Goal: Information Seeking & Learning: Find contact information

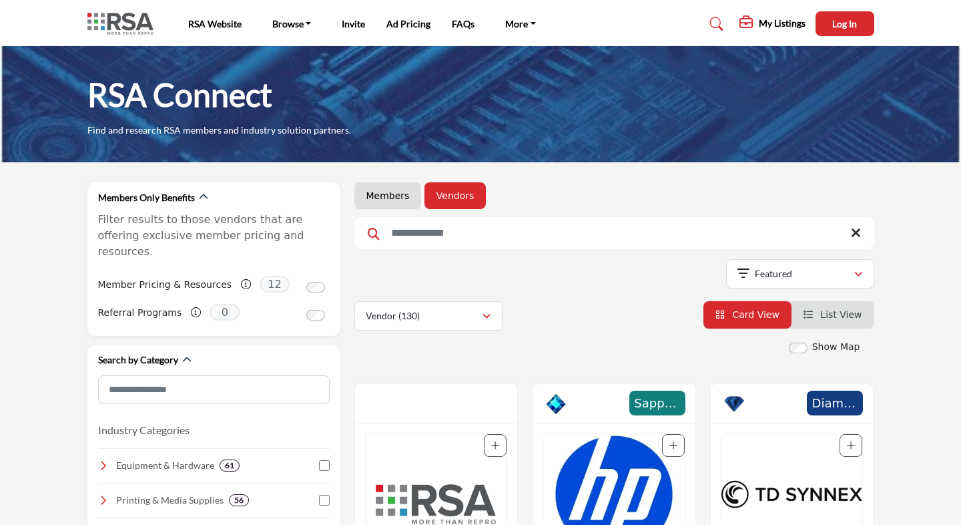
click at [447, 231] on input "Search Keyword" at bounding box center [615, 233] width 520 height 32
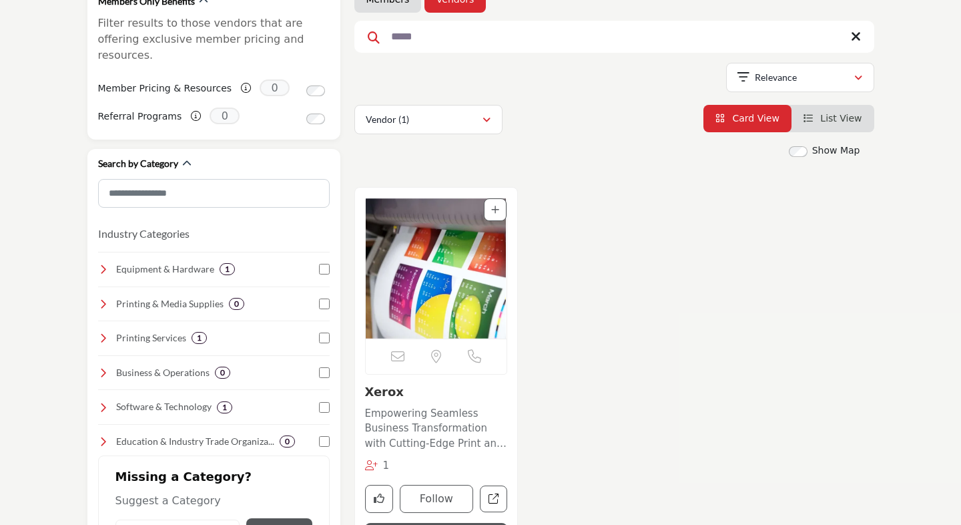
scroll to position [267, 0]
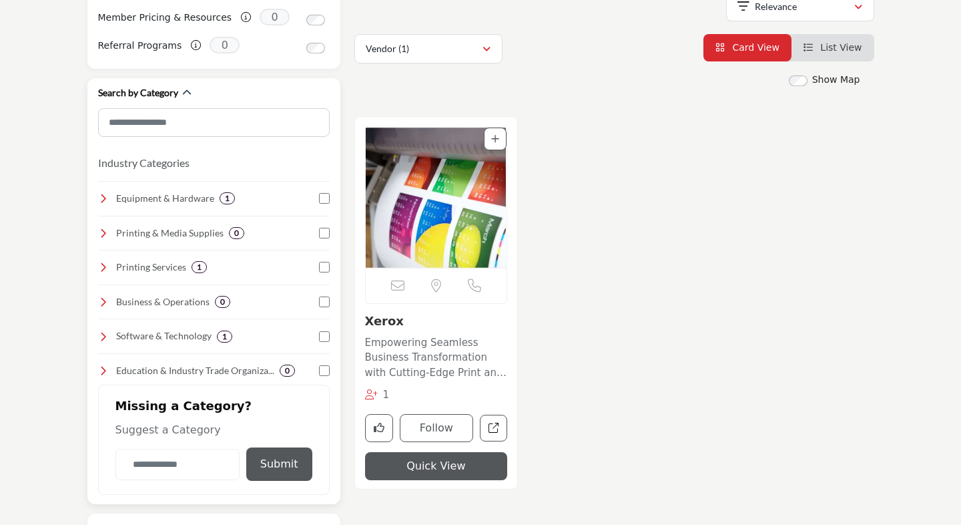
type input "*****"
click at [162, 192] on h4 "Equipment & Hardware" at bounding box center [165, 198] width 98 height 13
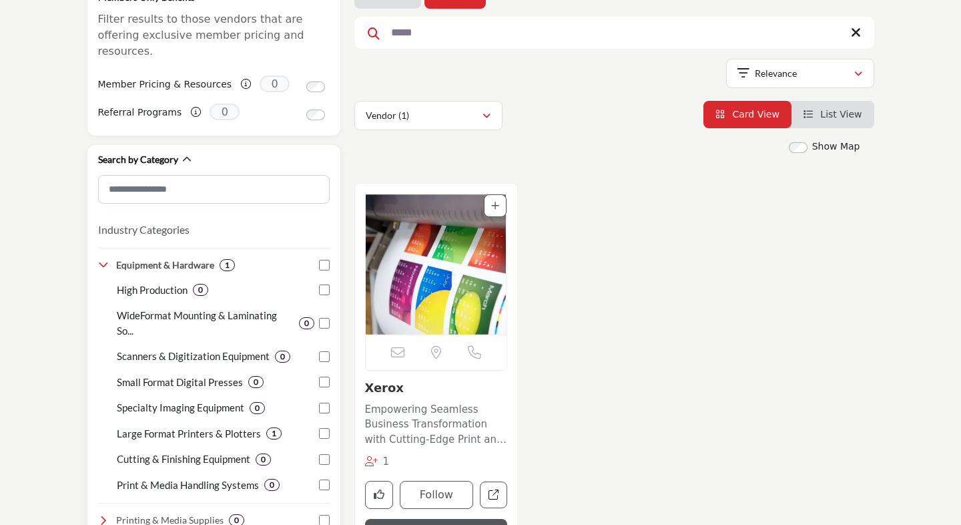
scroll to position [0, 0]
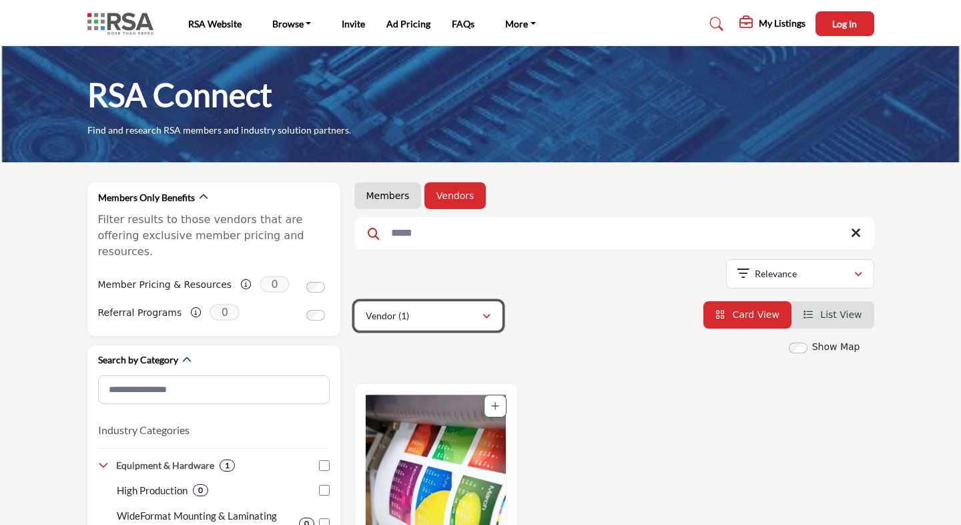
click at [374, 314] on p "Vendor (1)" at bounding box center [387, 315] width 43 height 13
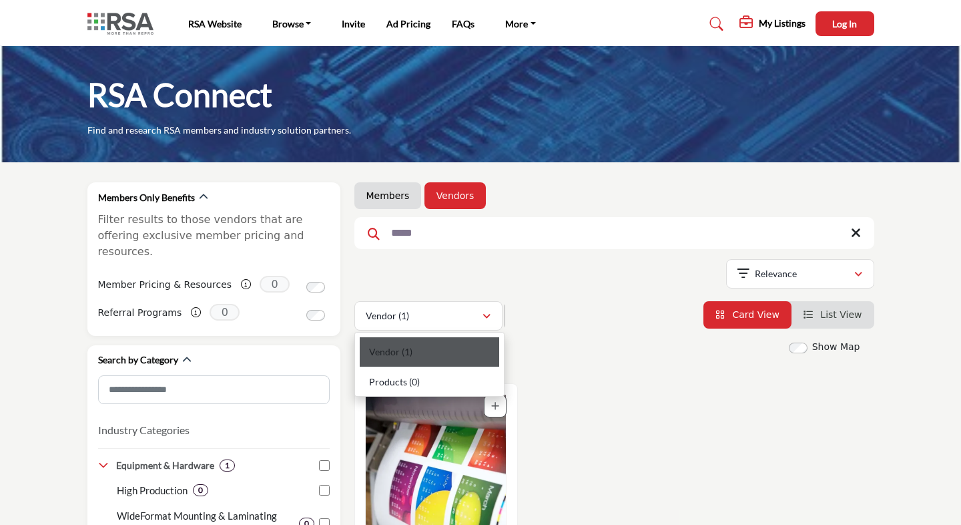
click at [397, 348] on span "Vendor" at bounding box center [384, 351] width 31 height 11
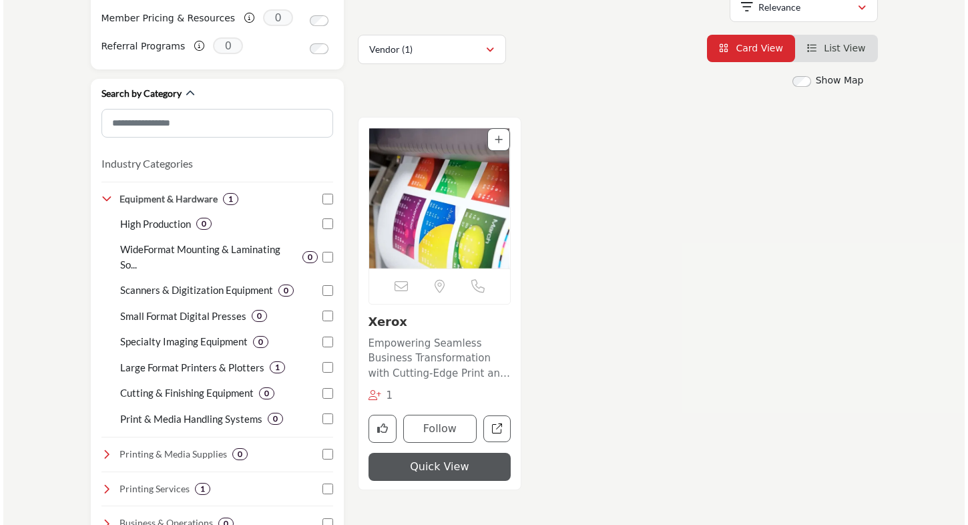
scroll to position [267, 0]
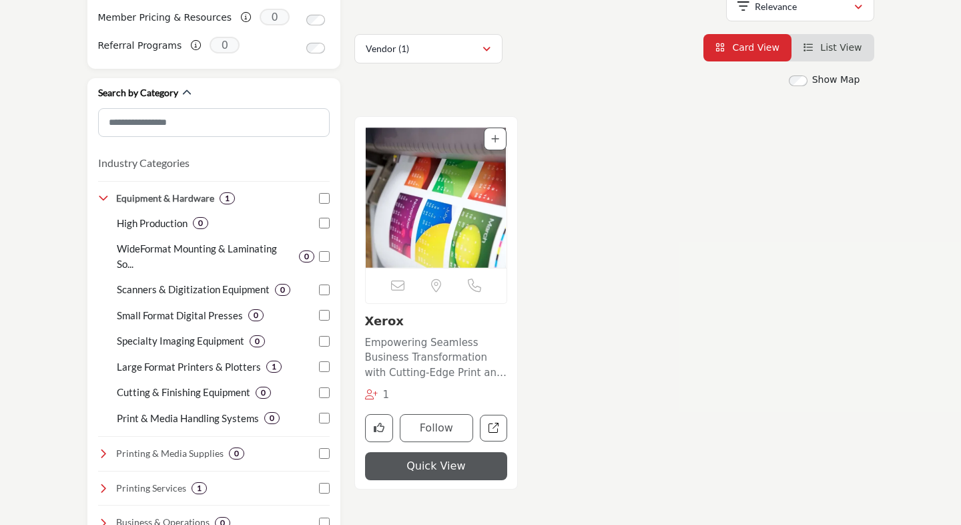
click at [420, 473] on button "Quick View" at bounding box center [436, 466] width 143 height 28
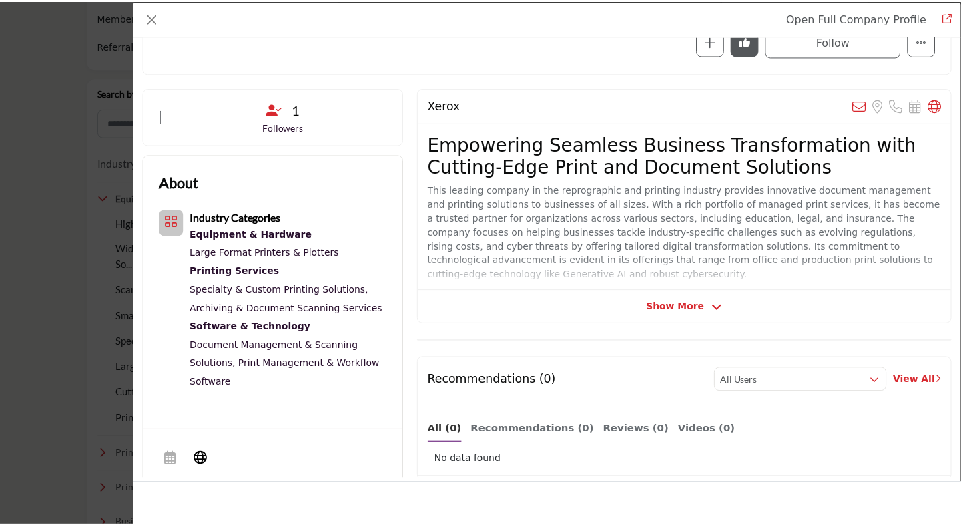
scroll to position [0, 0]
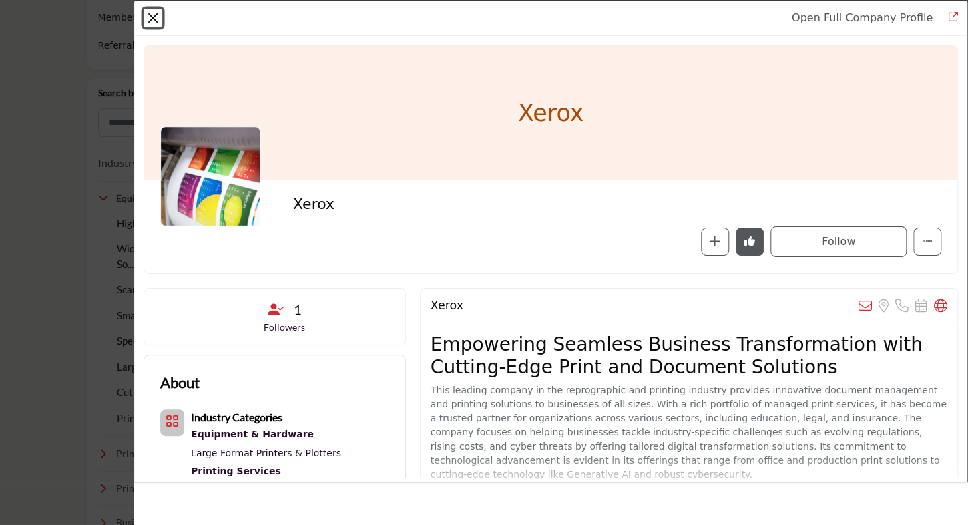
click at [148, 20] on button "Close" at bounding box center [153, 18] width 19 height 19
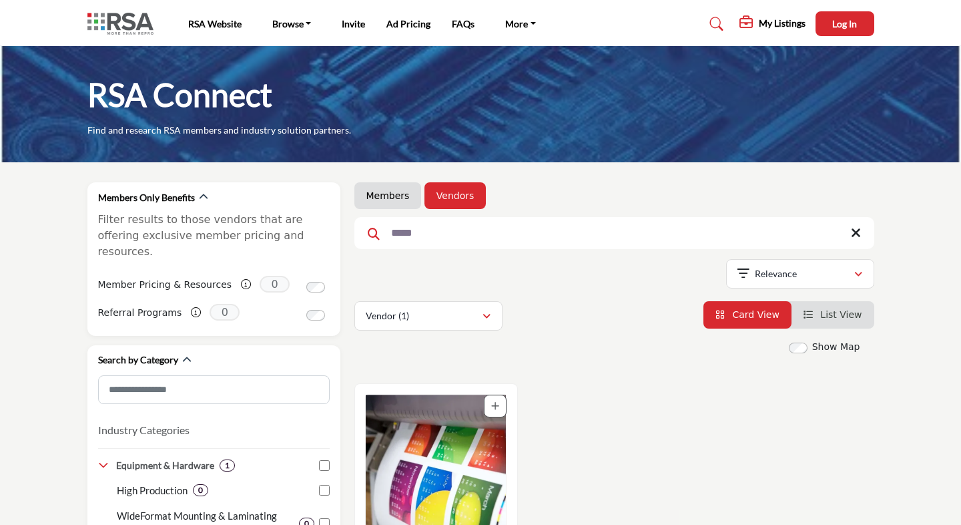
click at [403, 198] on link "Members" at bounding box center [388, 195] width 43 height 13
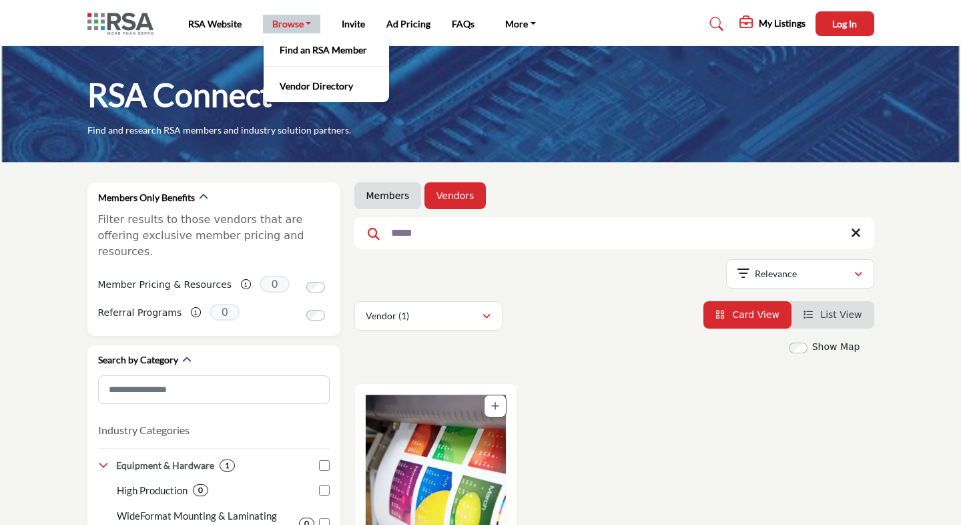
click at [299, 28] on link "Browse" at bounding box center [292, 24] width 58 height 19
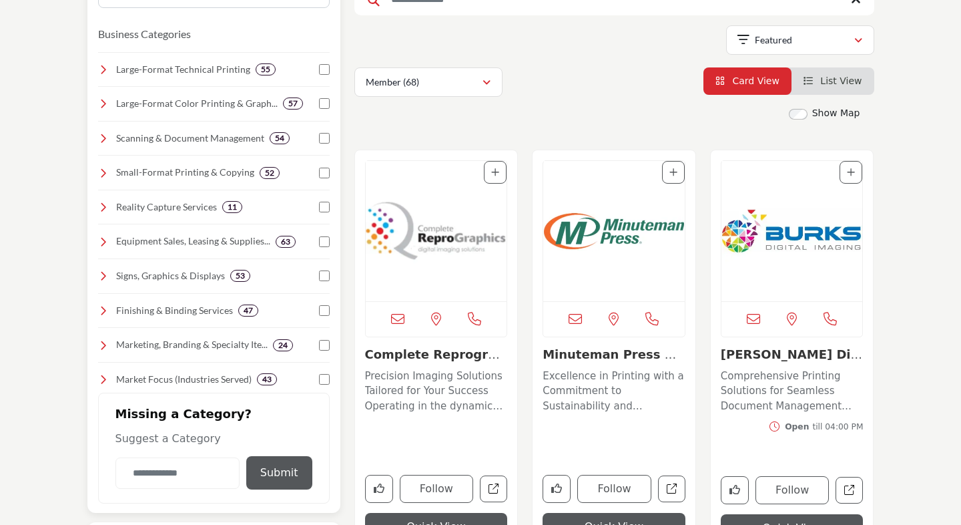
scroll to position [267, 0]
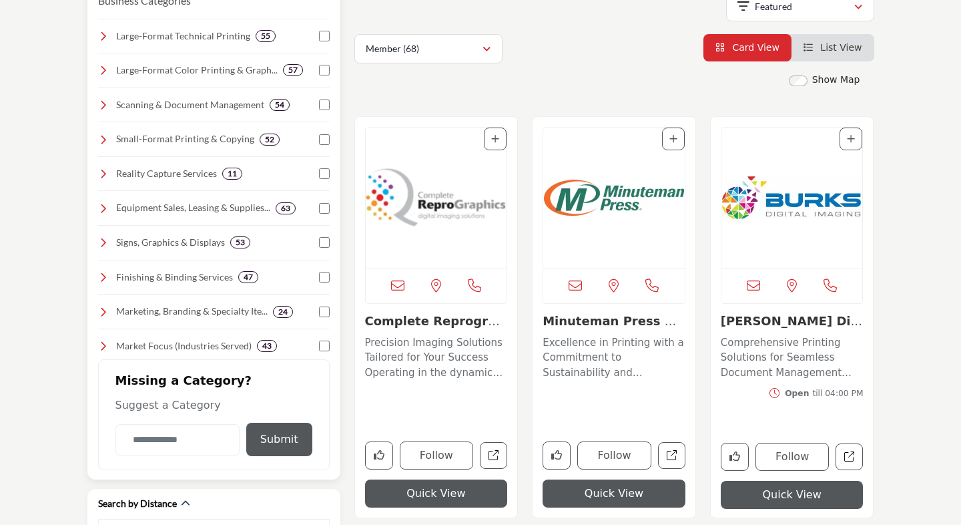
click at [229, 207] on h4 "Equipment Sales, Leasing & Supplies..." at bounding box center [193, 207] width 154 height 13
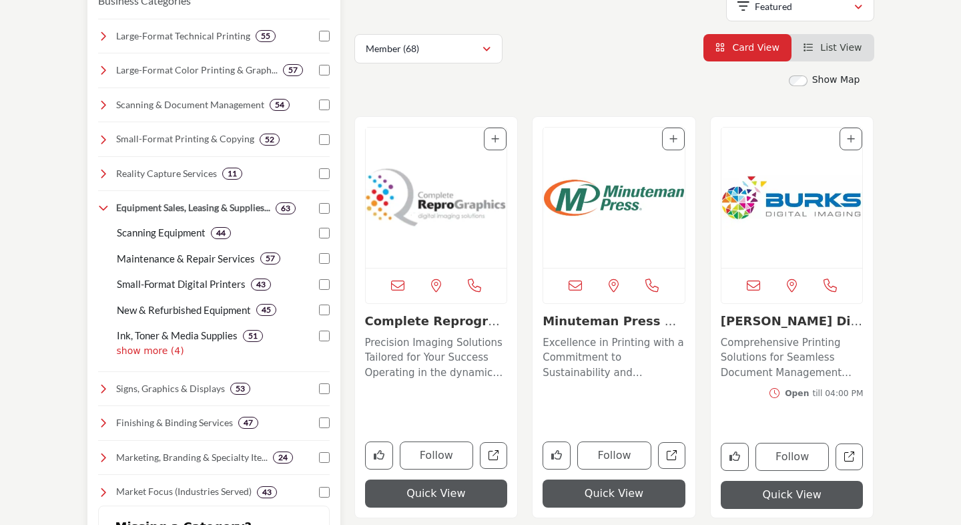
click at [184, 258] on p "Maintenance & Repair Services" at bounding box center [186, 258] width 138 height 15
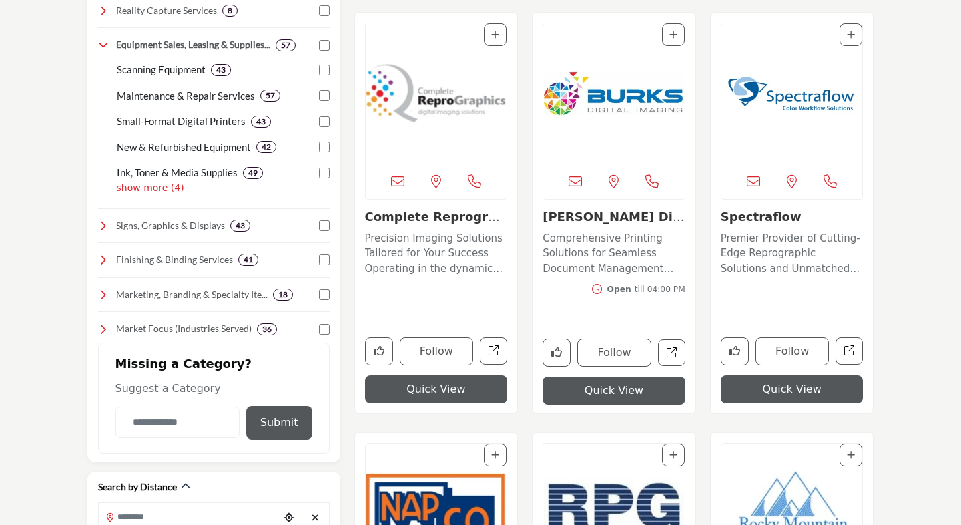
scroll to position [401, 0]
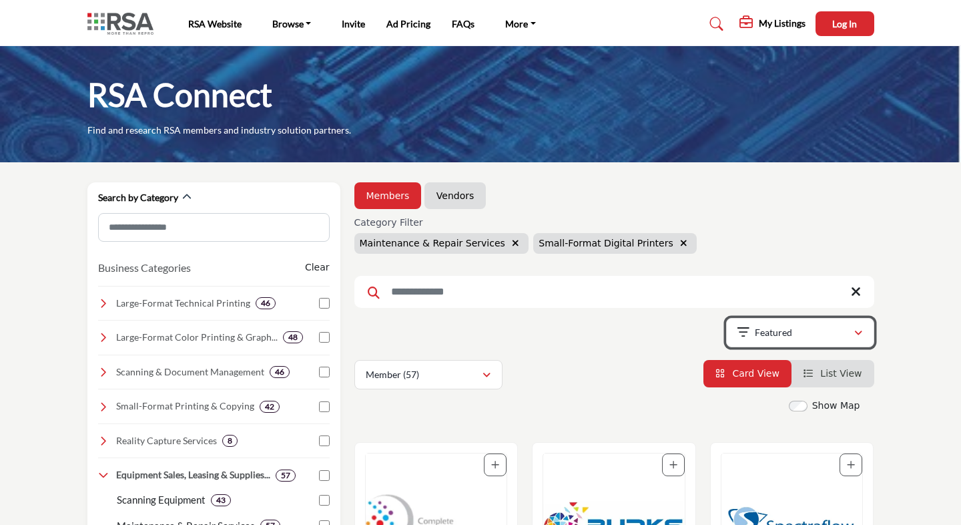
click at [857, 335] on icon "button" at bounding box center [859, 332] width 8 height 9
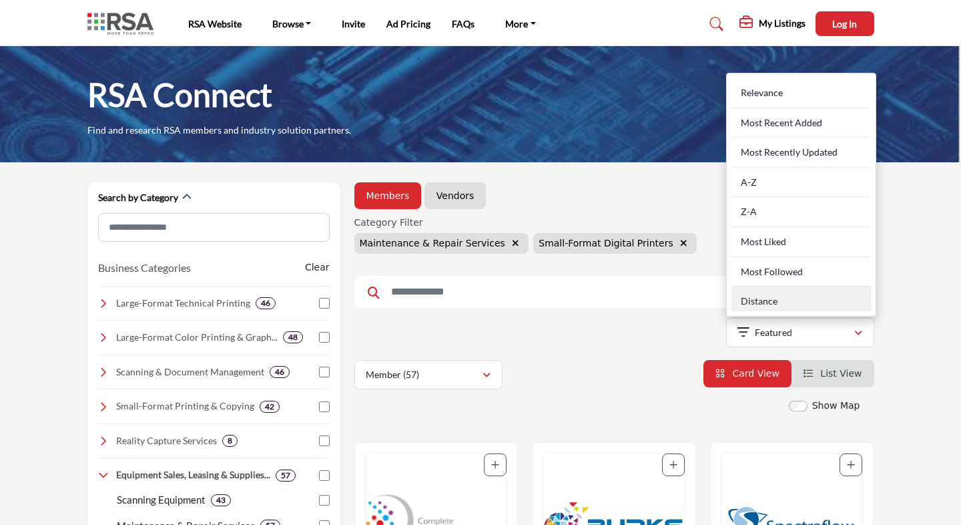
click at [772, 300] on div "Distance" at bounding box center [802, 298] width 140 height 25
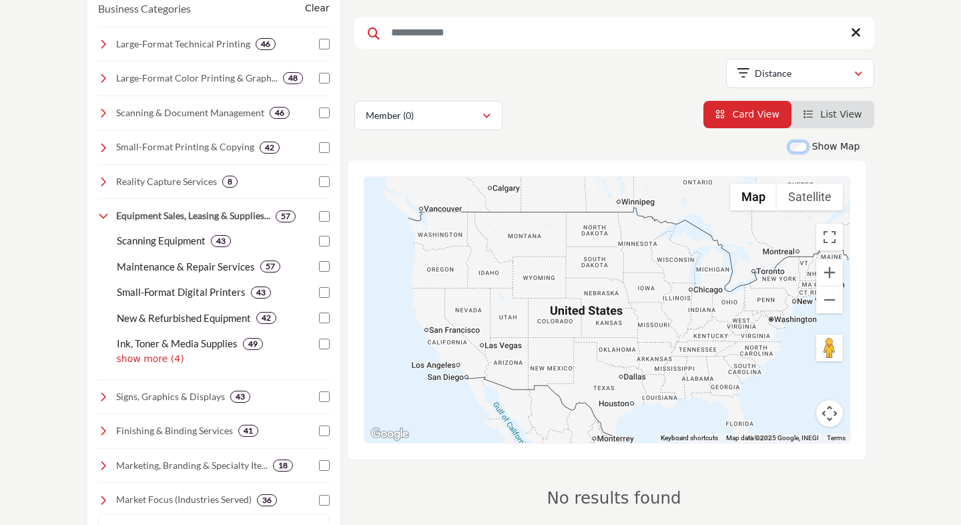
scroll to position [267, 0]
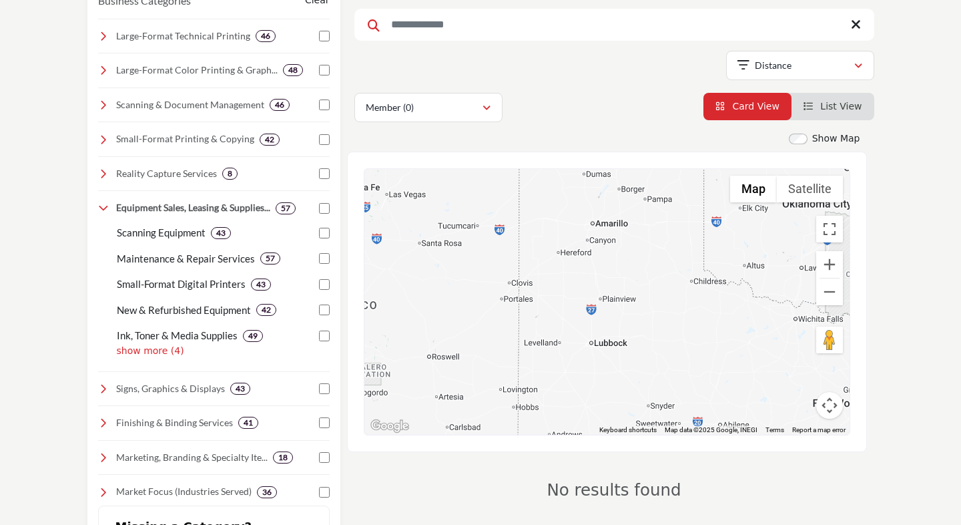
drag, startPoint x: 612, startPoint y: 267, endPoint x: 356, endPoint y: 434, distance: 305.9
click at [357, 434] on div "← Move left → Move right ↑ Move up ↓ Move down + Zoom in - Zoom out Home Jump l…" at bounding box center [607, 302] width 520 height 300
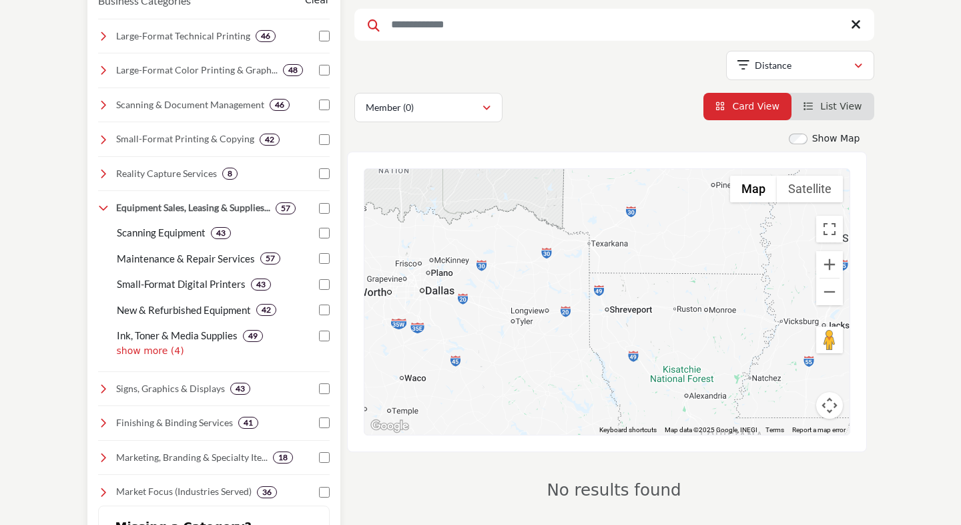
drag, startPoint x: 733, startPoint y: 287, endPoint x: 251, endPoint y: 180, distance: 493.9
click at [251, 180] on div "Search by Category Business Categories Clear 46 37 42 46 48 44" at bounding box center [480, 456] width 801 height 1082
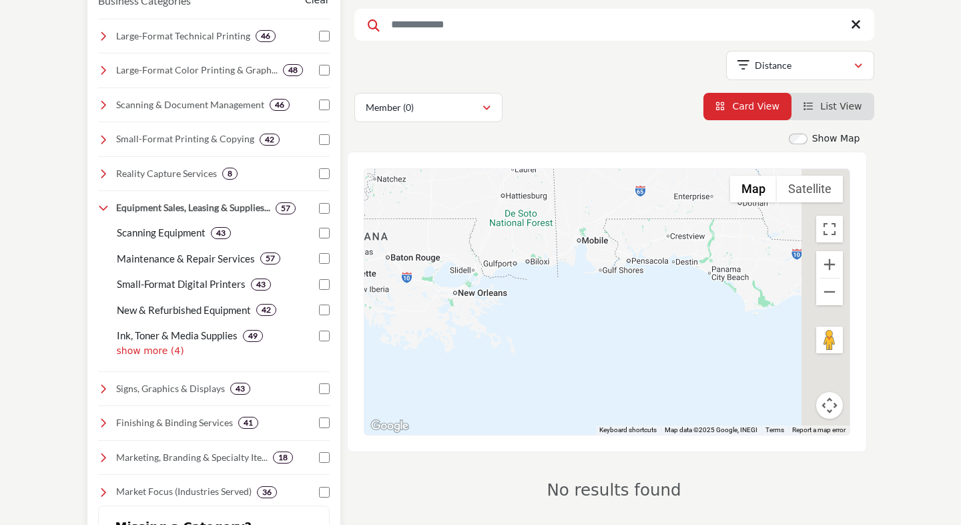
drag, startPoint x: 649, startPoint y: 322, endPoint x: 259, endPoint y: 121, distance: 438.9
click at [259, 119] on div "Search by Category Business Categories Clear 46 37 42 46 48 44" at bounding box center [480, 456] width 801 height 1082
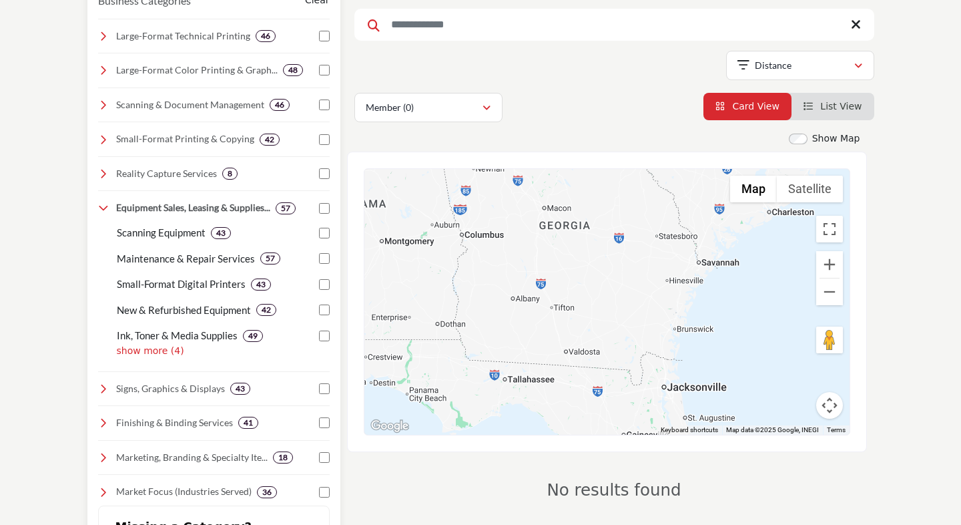
drag, startPoint x: 580, startPoint y: 292, endPoint x: 324, endPoint y: 429, distance: 289.4
click at [324, 429] on div "Search by Category Business Categories Clear 46 37 42 46 48 44" at bounding box center [480, 456] width 801 height 1082
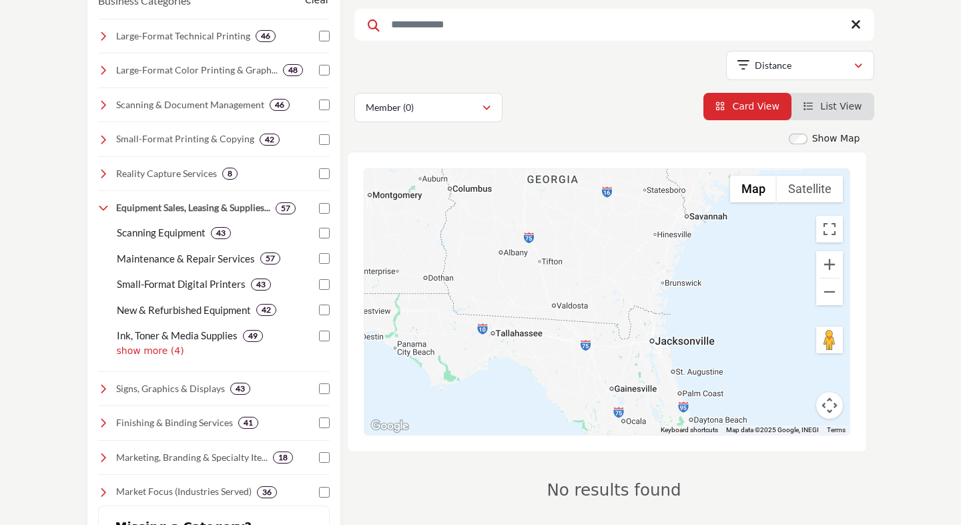
drag, startPoint x: 649, startPoint y: 297, endPoint x: 640, endPoint y: 274, distance: 24.5
click at [640, 274] on div at bounding box center [607, 302] width 485 height 266
click at [836, 101] on span "List View" at bounding box center [841, 106] width 41 height 11
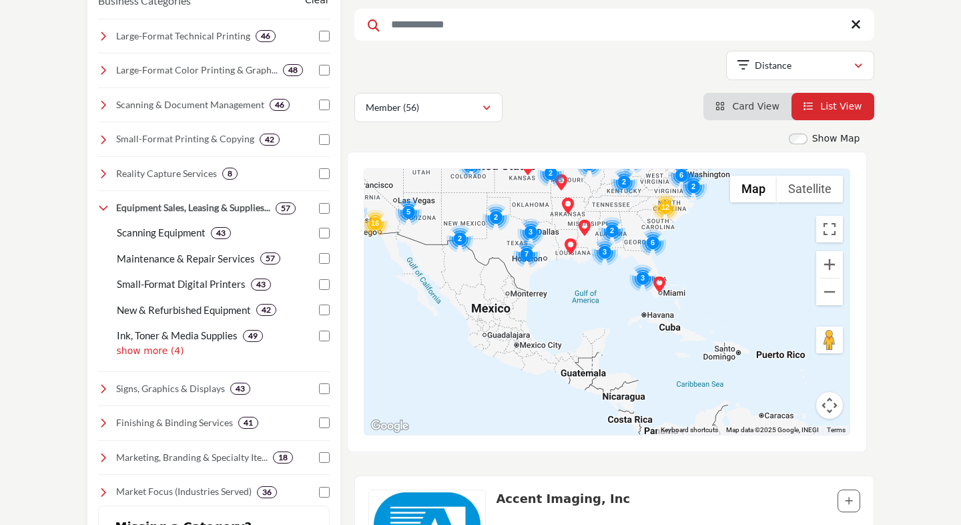
drag, startPoint x: 649, startPoint y: 329, endPoint x: 562, endPoint y: 191, distance: 163.2
click at [562, 191] on div "Springfield Blueprint - (HQ) 219 E Pershing St, Springfield, MO 65806-2127, USA…" at bounding box center [607, 302] width 485 height 266
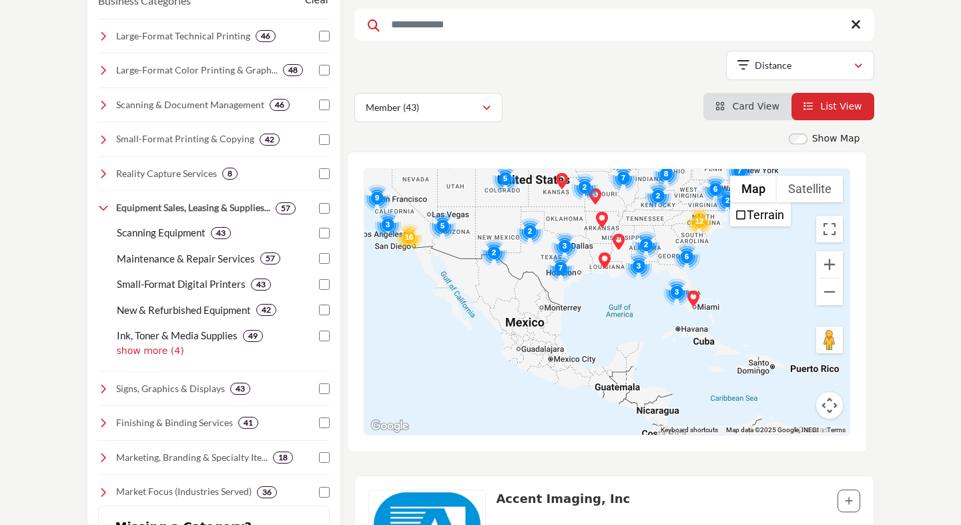
drag, startPoint x: 724, startPoint y: 336, endPoint x: 755, endPoint y: 162, distance: 177.7
click at [755, 162] on div "← Move left → Move right ↑ Move up ↓ Move down + Zoom in - Zoom out Home Jump l…" at bounding box center [607, 302] width 520 height 300
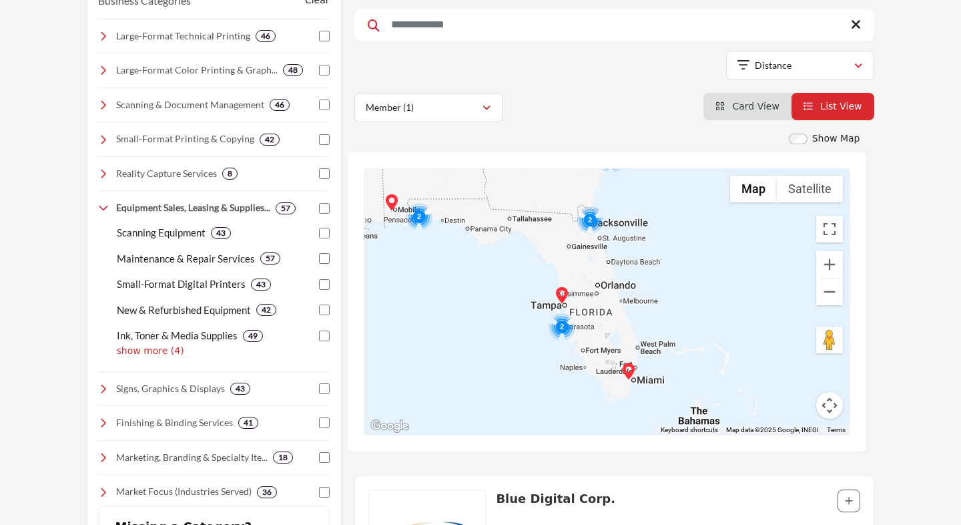
drag, startPoint x: 664, startPoint y: 319, endPoint x: 788, endPoint y: 489, distance: 210.6
click at [788, 489] on div "Show Map Map is currently hidden. Toggle the switch above to show the map. ← Mo…" at bounding box center [615, 478] width 520 height 692
click at [592, 219] on img "Cluster of 2 locations (1 HQ, 1 Branches)\aClick to view companies" at bounding box center [590, 219] width 27 height 27
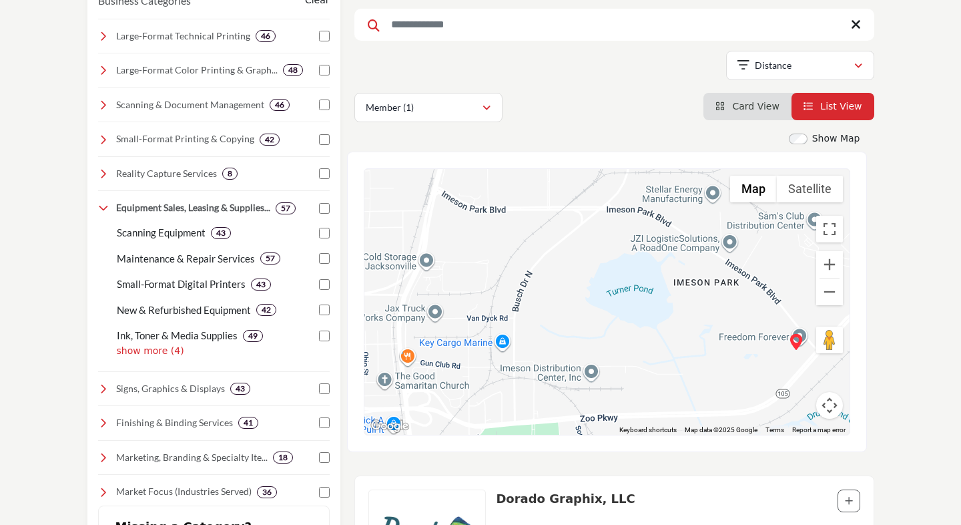
click at [907, 448] on section "Search by Category Business Categories Clear 46 37 42 46 48 44 33 45" at bounding box center [480, 456] width 961 height 1122
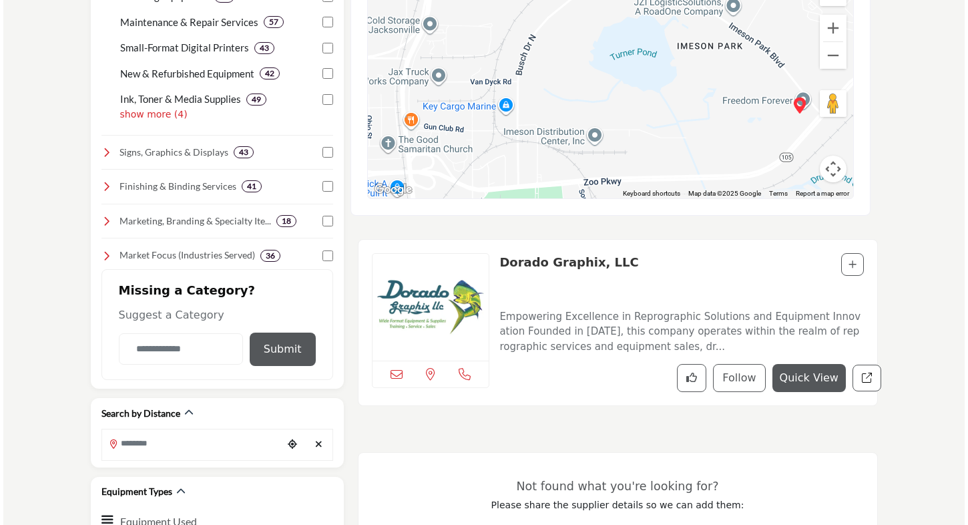
scroll to position [467, 0]
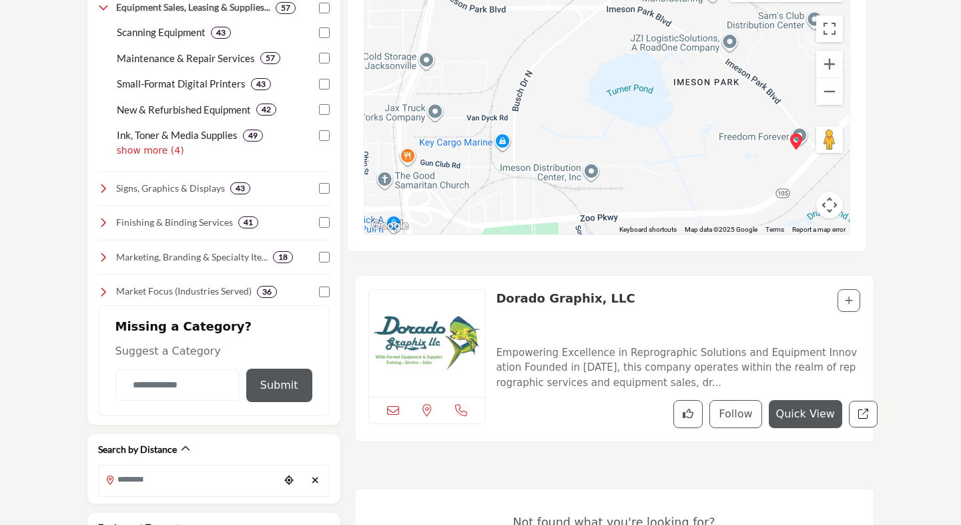
click at [809, 418] on button "Quick View" at bounding box center [805, 414] width 73 height 28
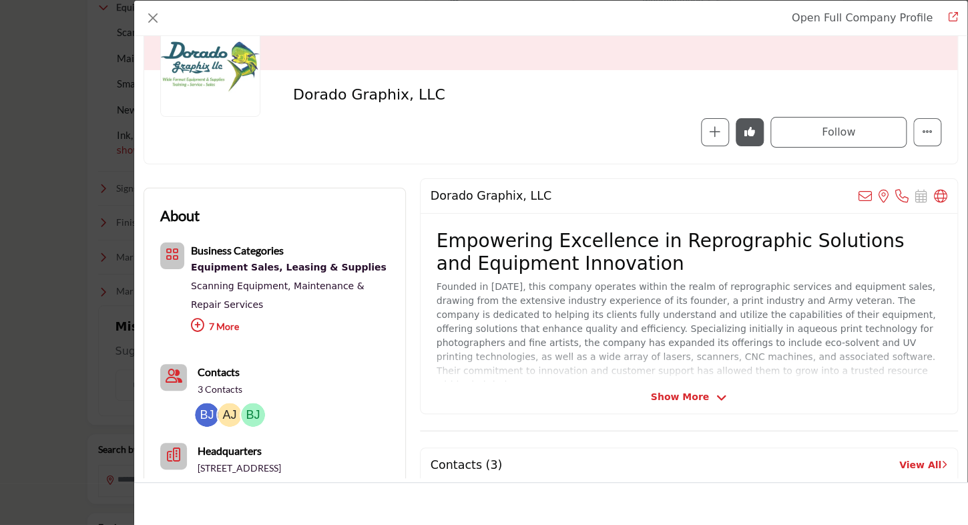
scroll to position [134, 0]
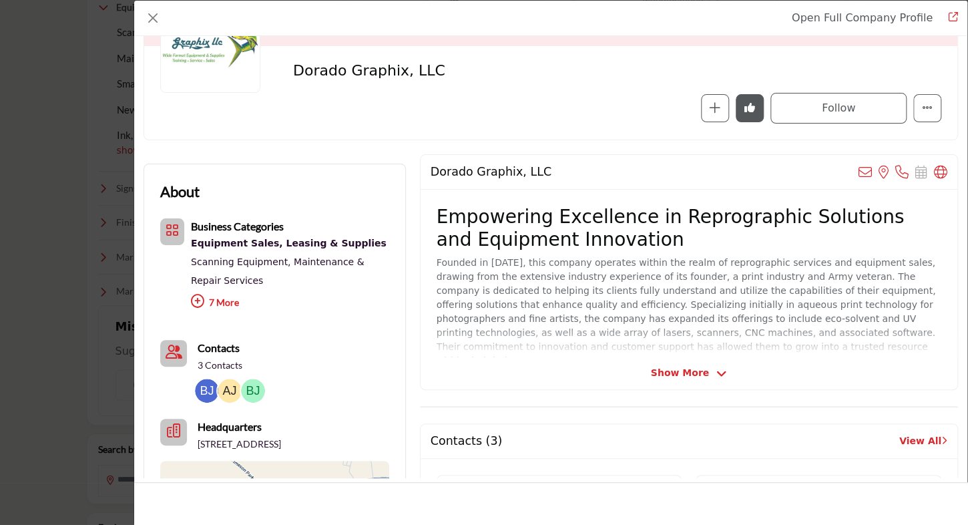
click at [706, 370] on span "Show More" at bounding box center [689, 373] width 76 height 14
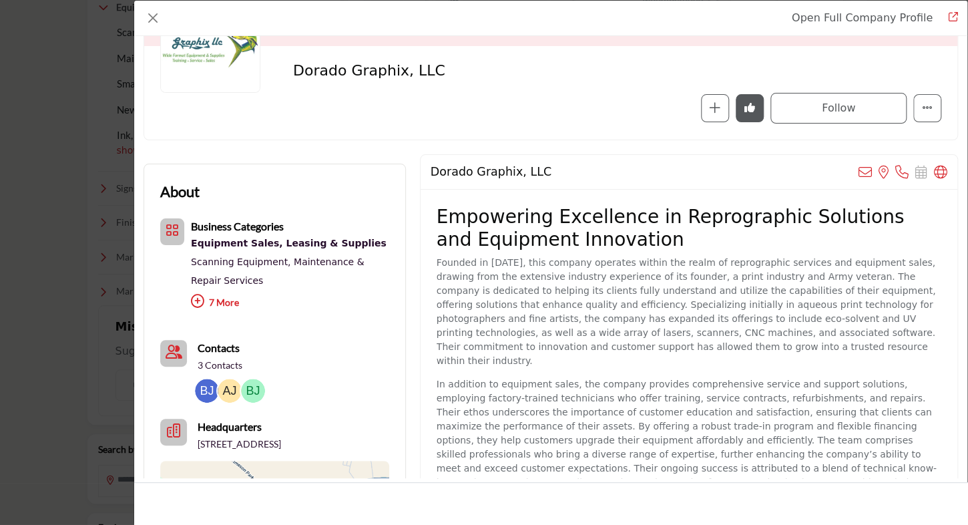
click at [196, 299] on icon "Company Data Modal" at bounding box center [197, 300] width 13 height 13
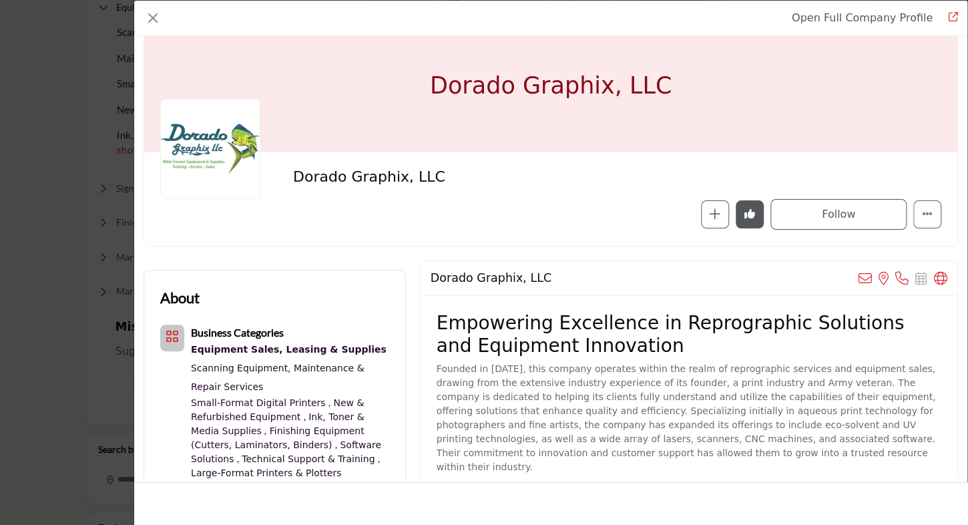
scroll to position [0, 0]
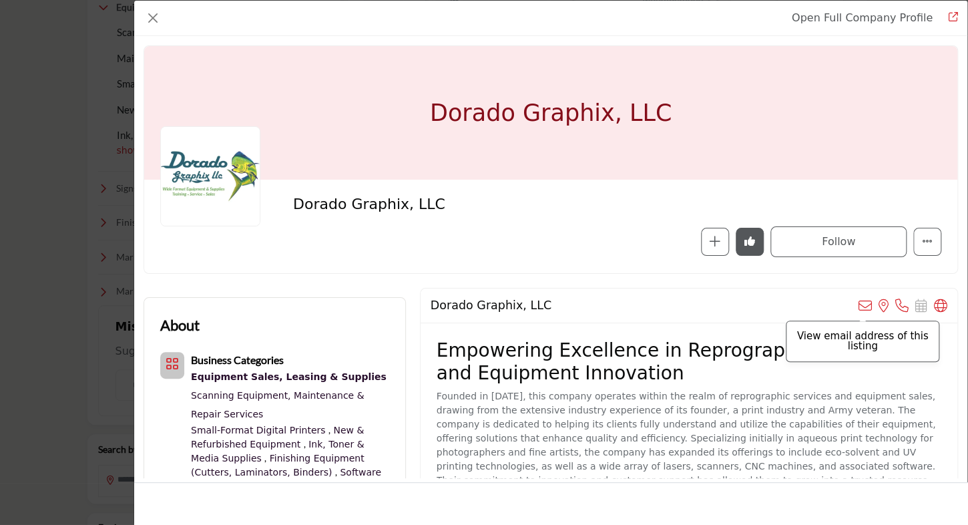
click at [863, 306] on icon "Company Data Modal" at bounding box center [865, 305] width 13 height 13
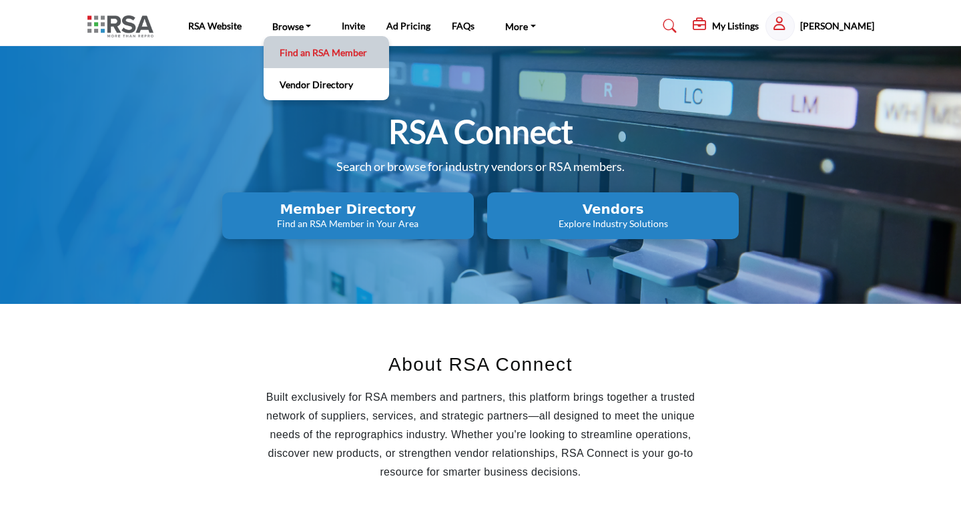
click at [299, 47] on link "Find an RSA Member" at bounding box center [326, 52] width 112 height 19
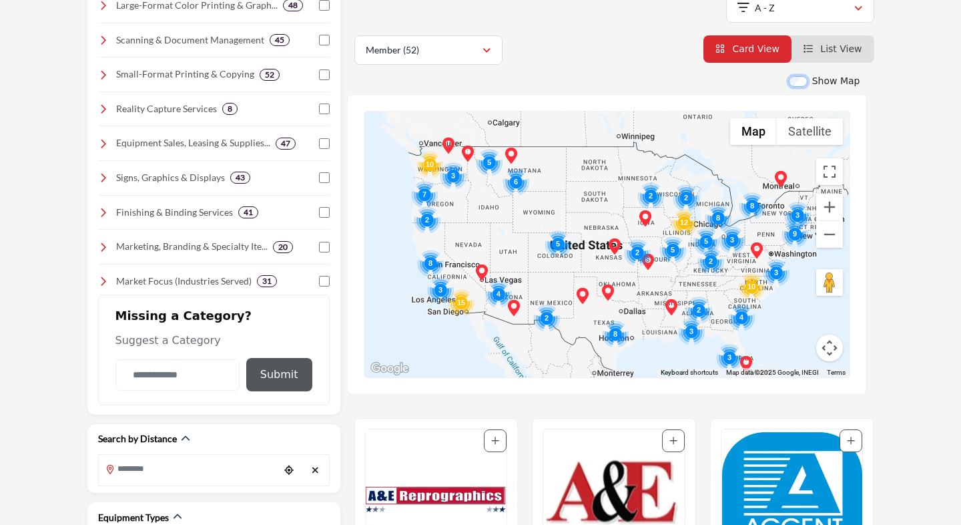
scroll to position [334, 0]
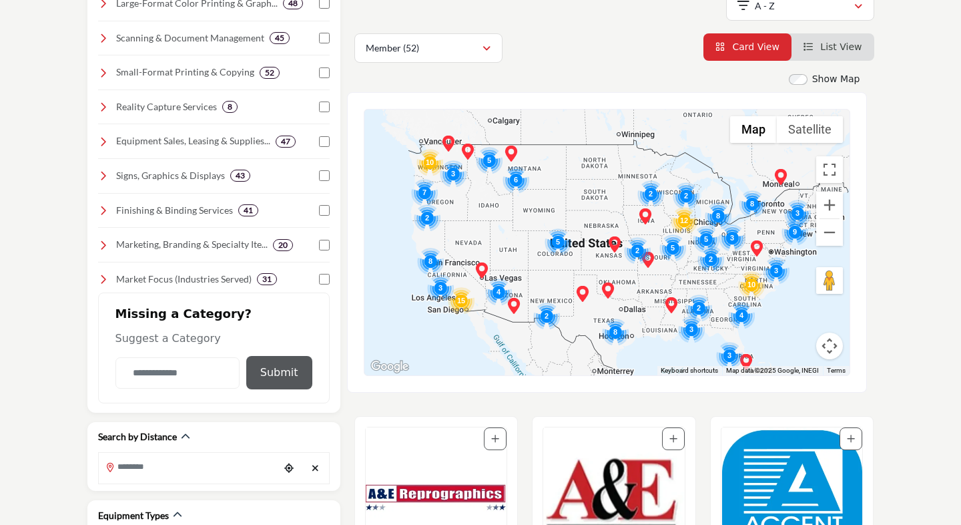
click at [778, 319] on div at bounding box center [607, 242] width 485 height 266
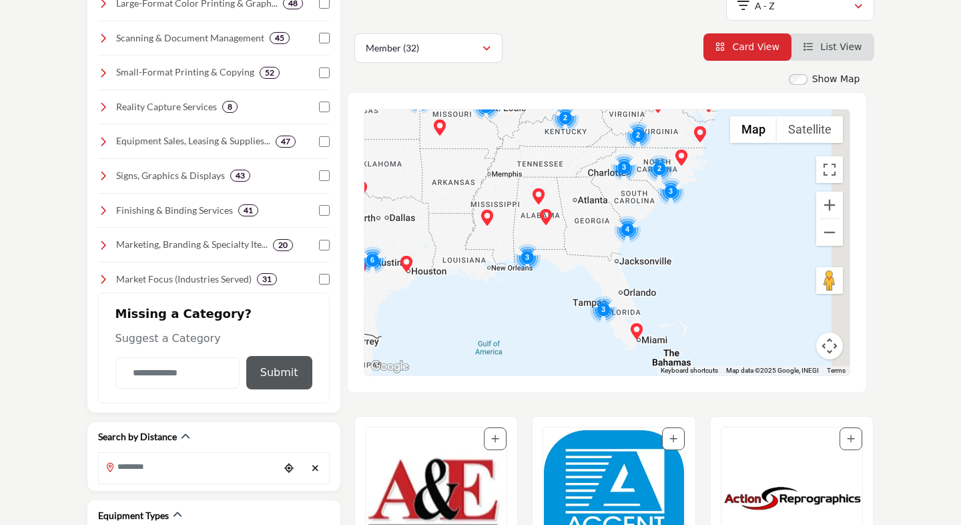
drag, startPoint x: 772, startPoint y: 326, endPoint x: 643, endPoint y: 200, distance: 179.9
click at [643, 200] on div at bounding box center [607, 242] width 485 height 266
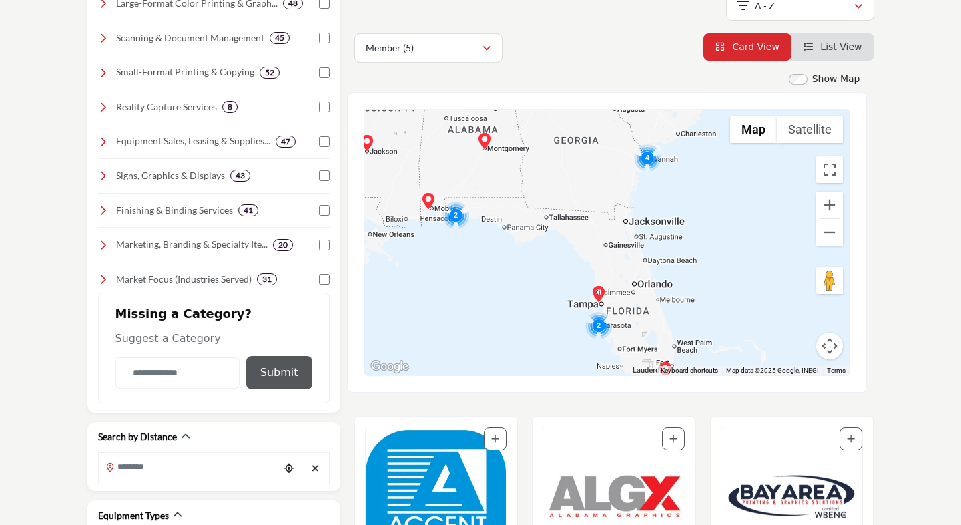
drag, startPoint x: 631, startPoint y: 248, endPoint x: 708, endPoint y: 250, distance: 76.8
click at [708, 250] on div at bounding box center [607, 242] width 485 height 266
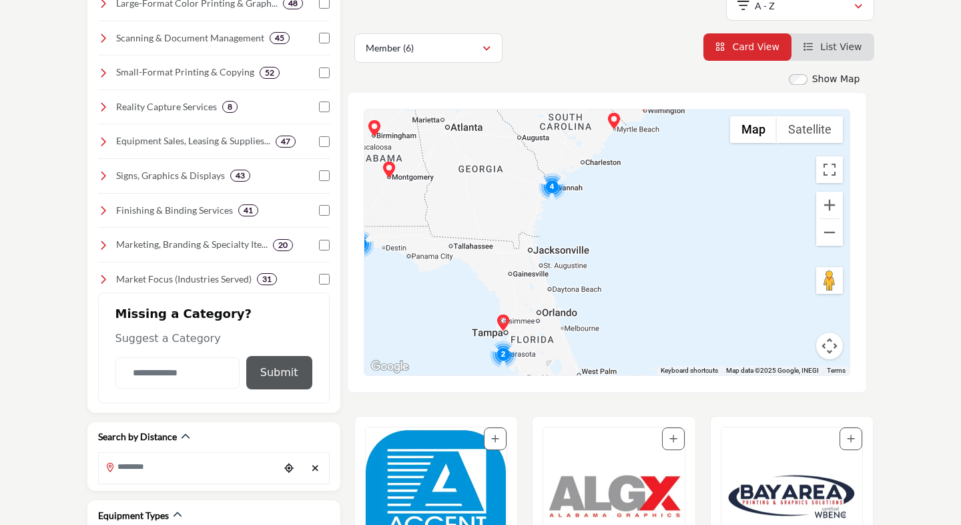
drag, startPoint x: 650, startPoint y: 229, endPoint x: 553, endPoint y: 258, distance: 101.2
click at [553, 258] on div at bounding box center [607, 242] width 485 height 266
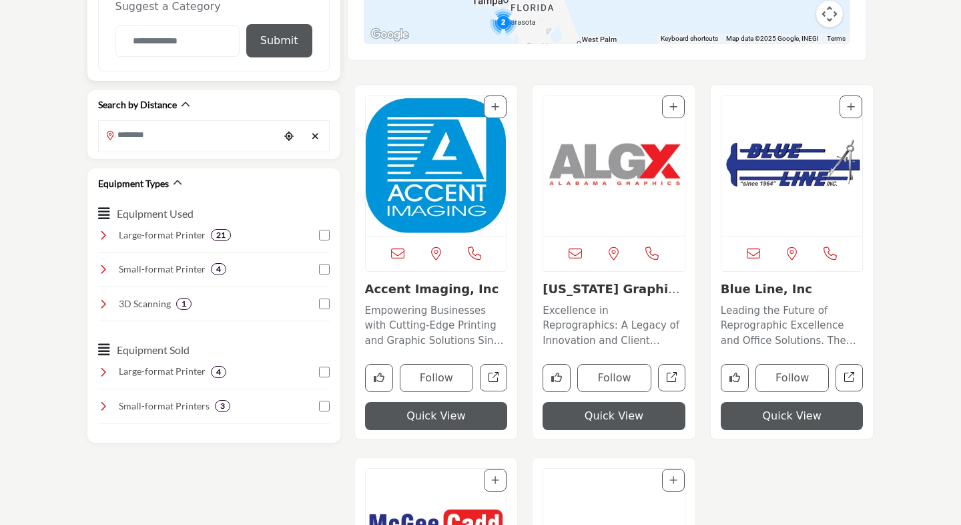
scroll to position [668, 0]
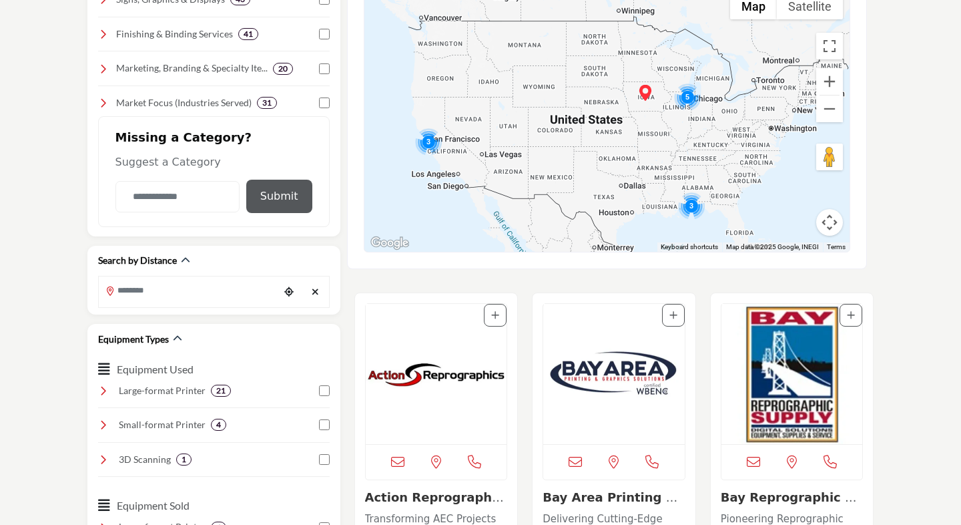
scroll to position [467, 0]
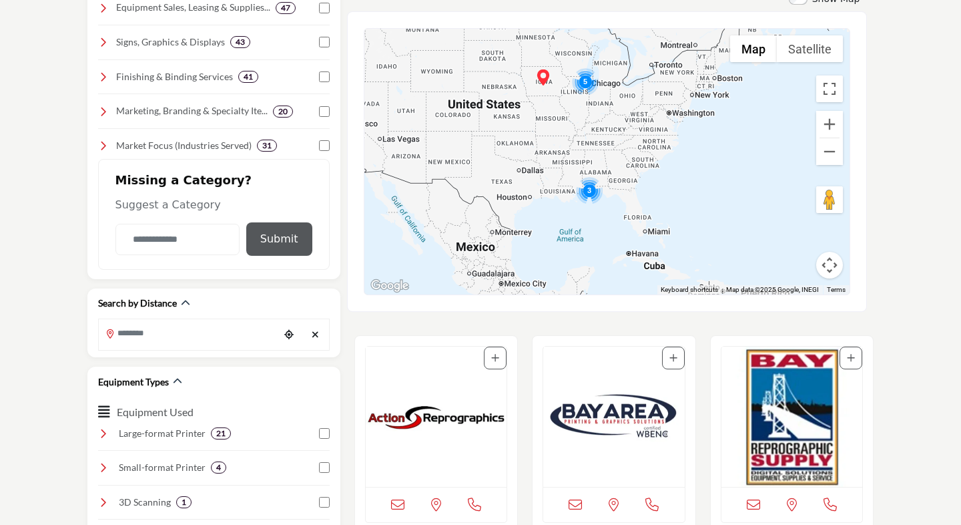
drag, startPoint x: 764, startPoint y: 215, endPoint x: 653, endPoint y: 152, distance: 127.4
click at [653, 152] on div at bounding box center [607, 162] width 485 height 266
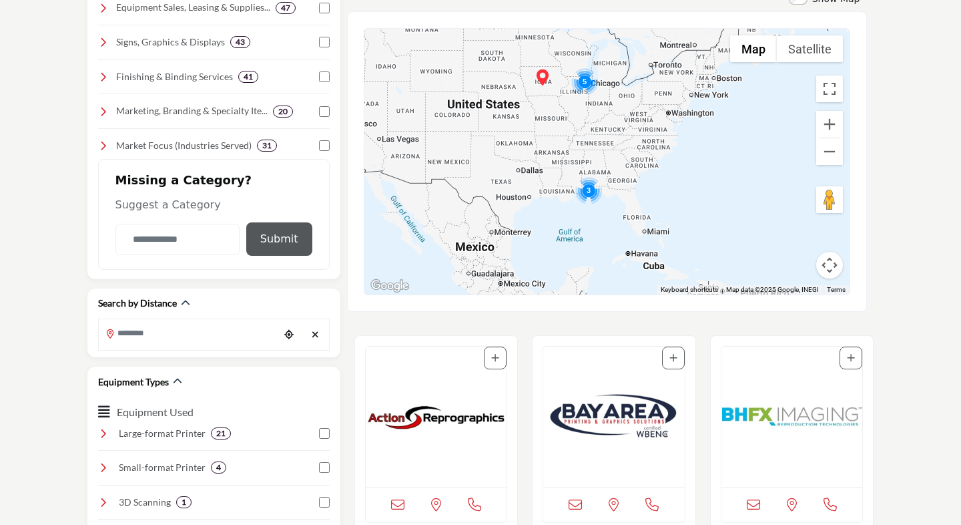
click at [869, 177] on div "Show Map Map is currently hidden. Toggle the switch above to show the map. ← Mo…" at bounding box center [615, 152] width 520 height 320
click at [893, 163] on section "Search by Category Business Categories Clear 41 34 38 41 48 46 33 46" at bounding box center [480, 300] width 961 height 1210
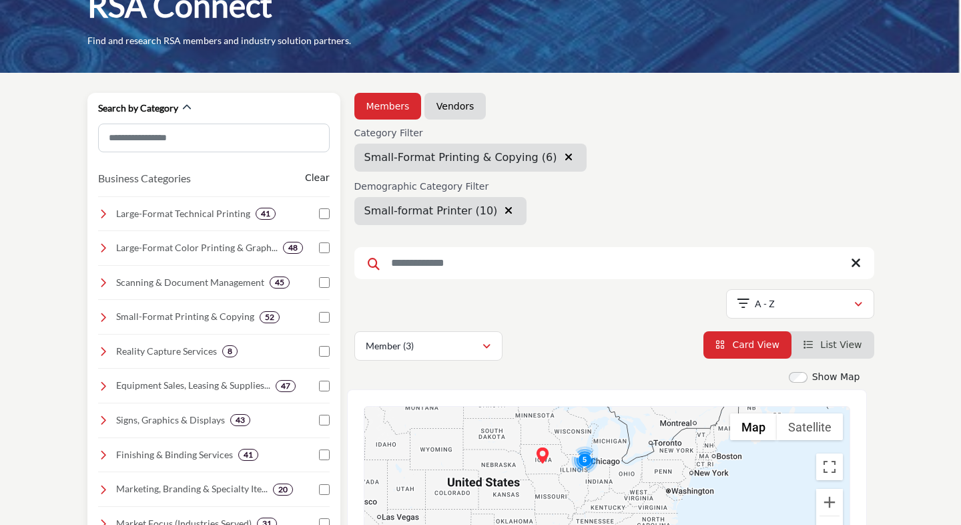
scroll to position [67, 0]
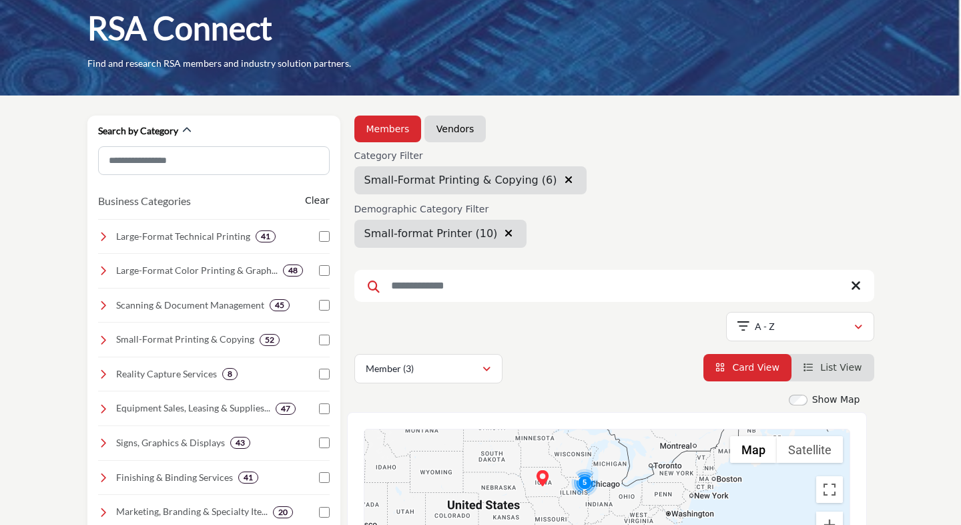
click at [447, 128] on link "Vendors" at bounding box center [455, 128] width 37 height 13
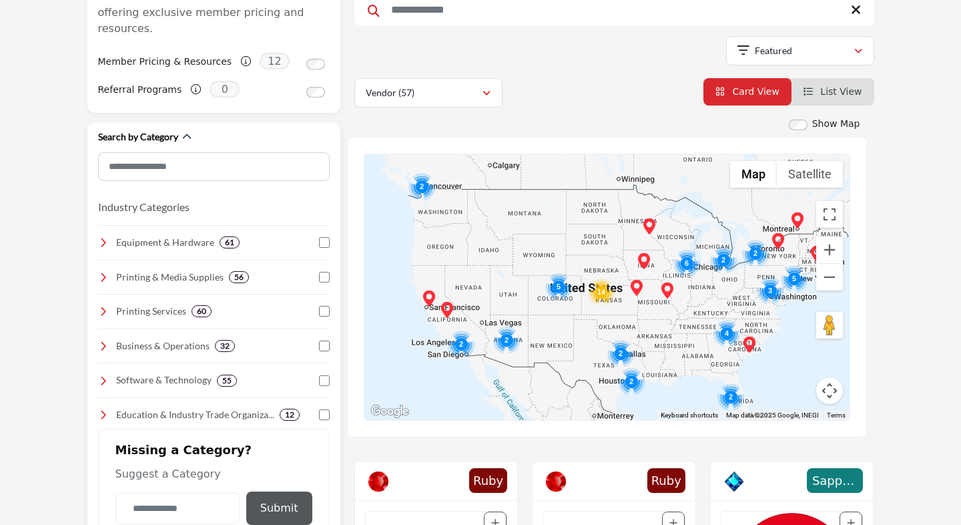
scroll to position [200, 0]
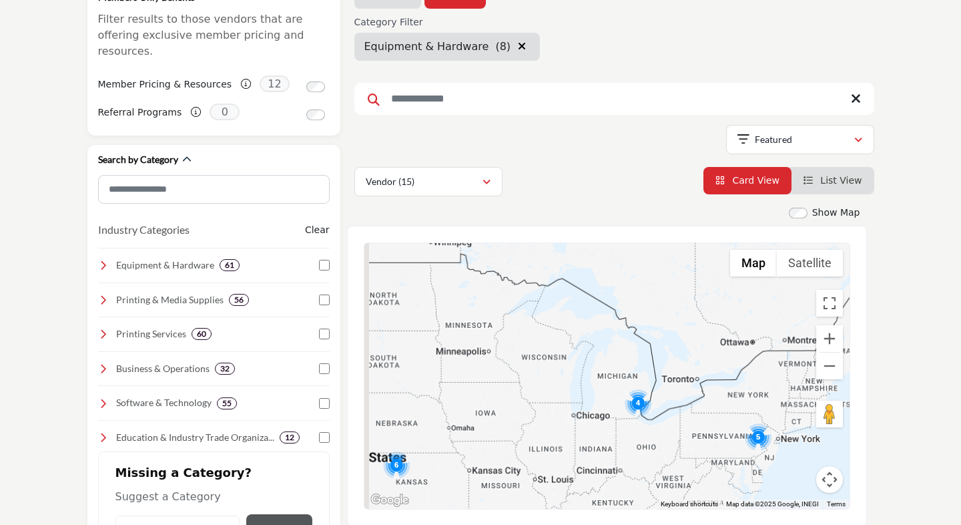
drag, startPoint x: 658, startPoint y: 232, endPoint x: 628, endPoint y: 284, distance: 60.4
click at [657, 220] on div "Show Map Map is currently hidden. Toggle the switch above to show the map. ← Mo…" at bounding box center [607, 366] width 520 height 320
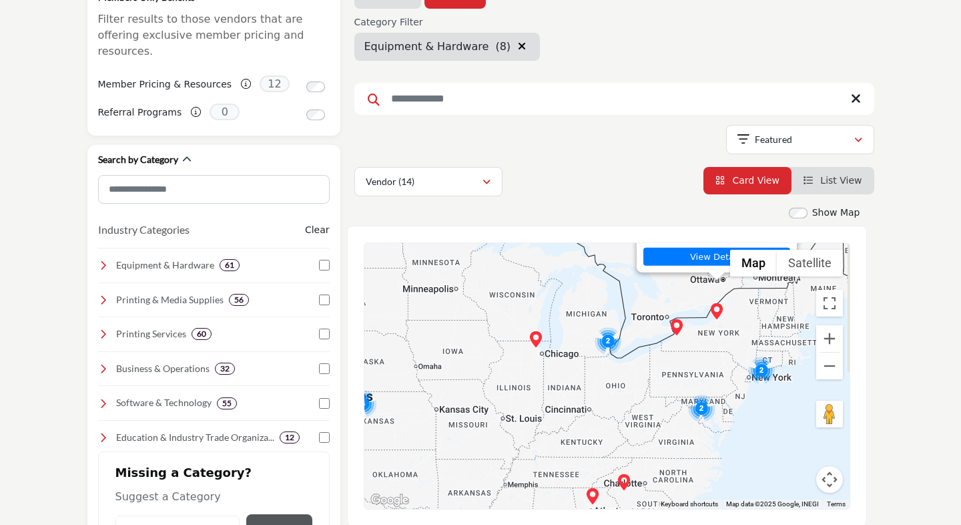
drag, startPoint x: 600, startPoint y: 363, endPoint x: 608, endPoint y: 240, distance: 123.1
click at [608, 240] on div "← Move left → Move right ↑ Move up ↓ Move down + Zoom in - Zoom out Home Jump l…" at bounding box center [607, 376] width 520 height 300
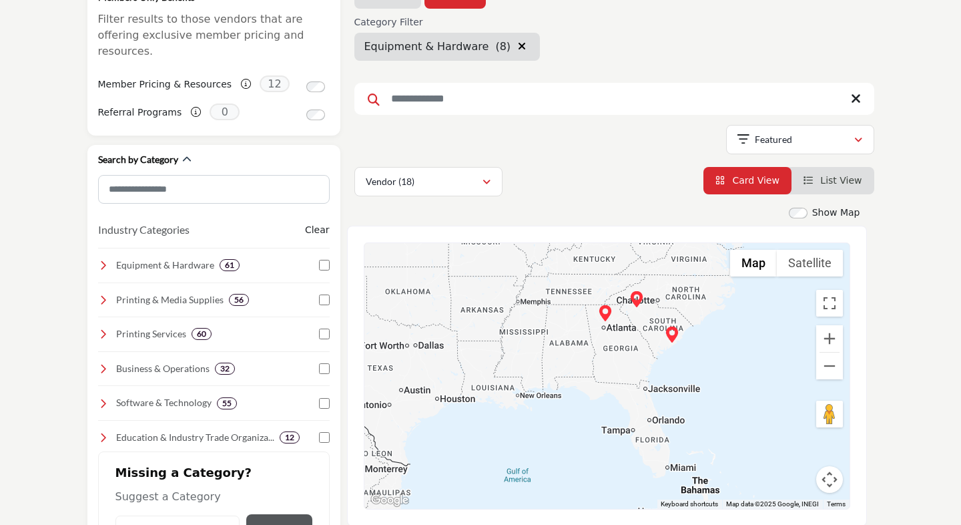
drag, startPoint x: 615, startPoint y: 395, endPoint x: 618, endPoint y: 292, distance: 103.5
click at [618, 292] on div "[PERSON_NAME] - (HQ) [STREET_ADDRESS] View Details" at bounding box center [607, 376] width 485 height 266
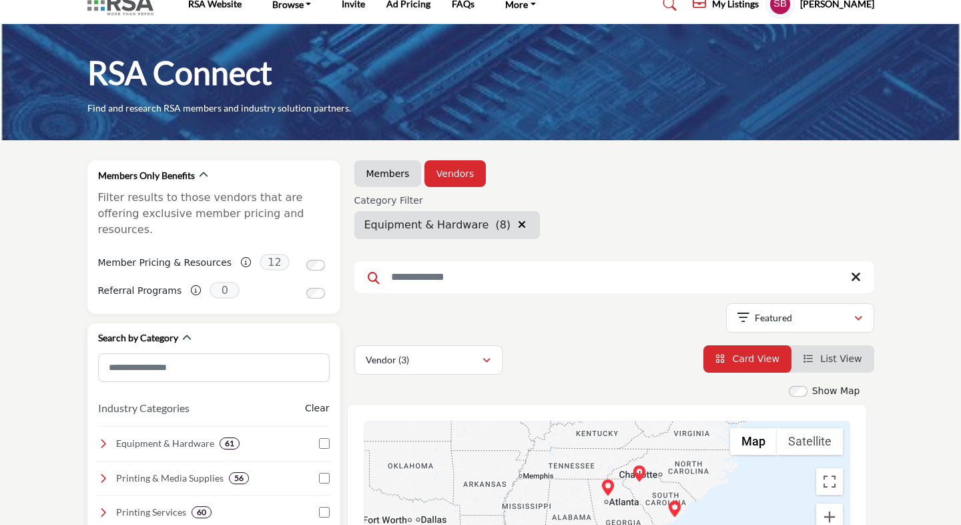
scroll to position [19, 0]
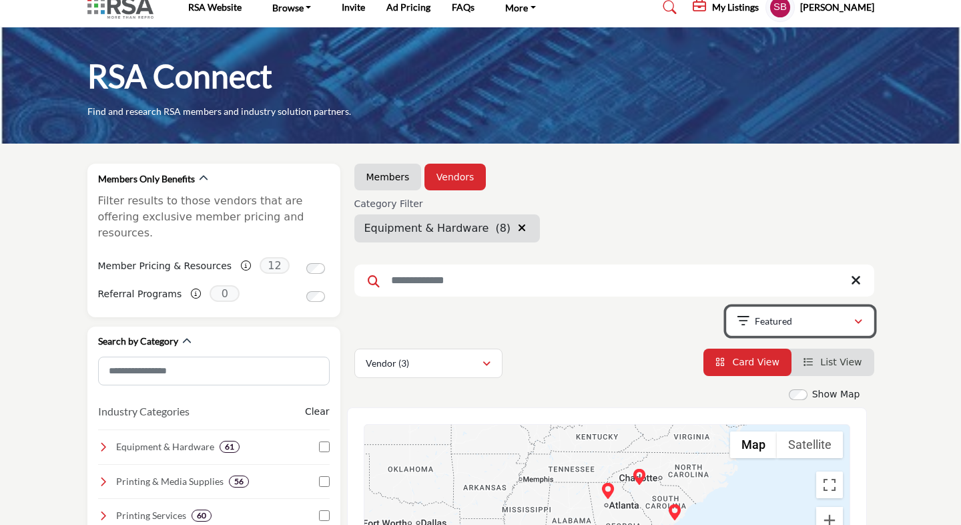
click at [857, 324] on icon "button" at bounding box center [859, 321] width 8 height 9
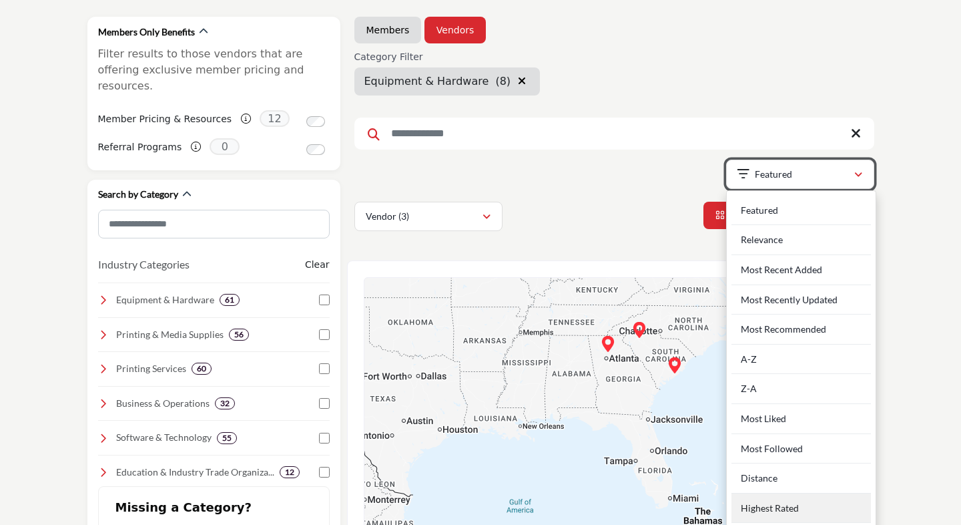
scroll to position [152, 0]
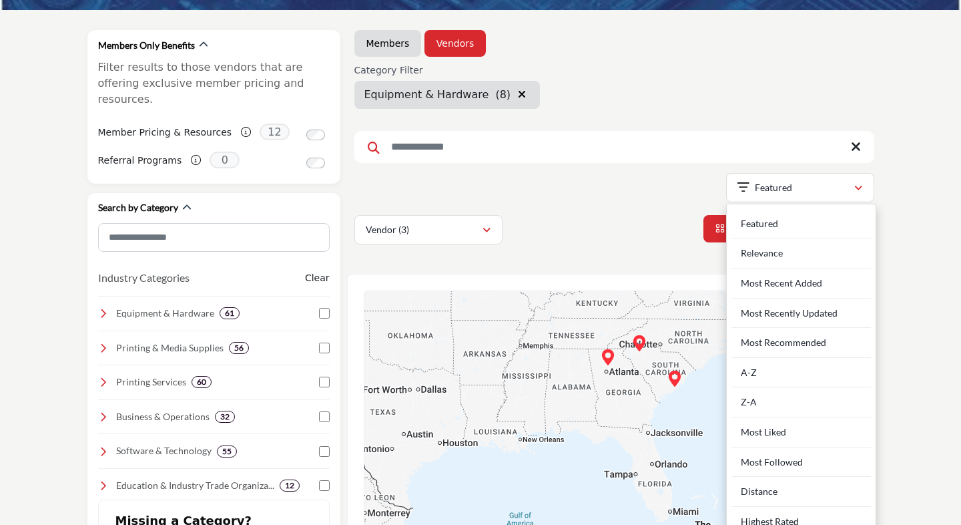
click at [610, 219] on div "Vendor (3) Vendor (3) Products (5)" at bounding box center [615, 229] width 520 height 29
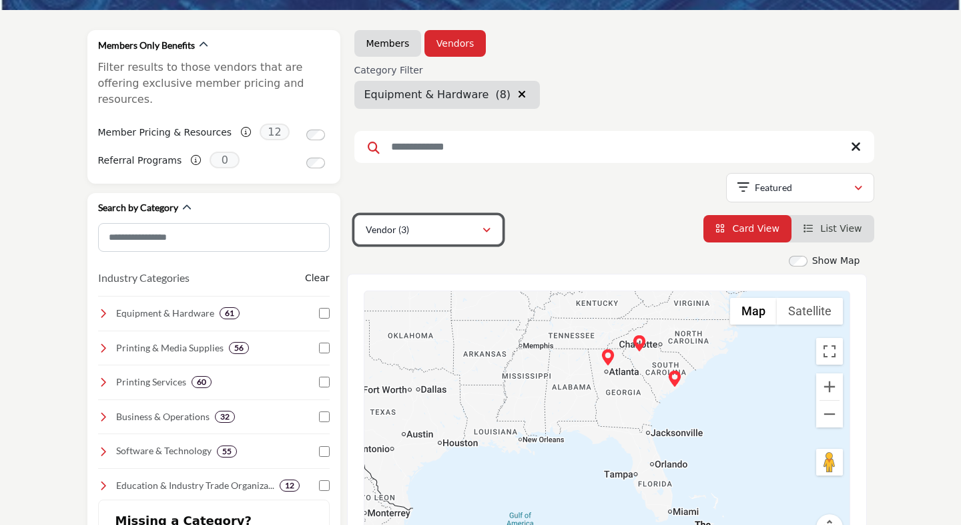
click at [496, 234] on button "Vendor (3)" at bounding box center [429, 229] width 148 height 29
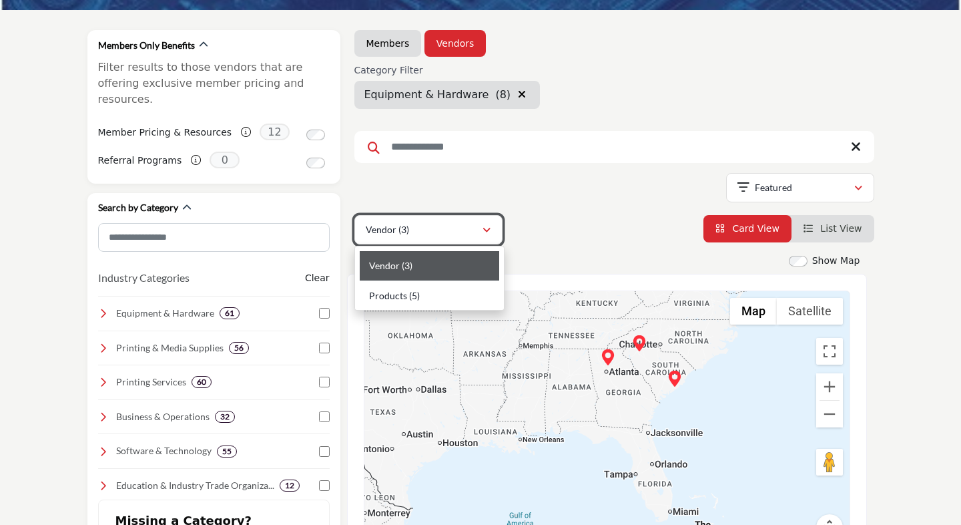
click at [495, 234] on button "Vendor (3)" at bounding box center [429, 229] width 148 height 29
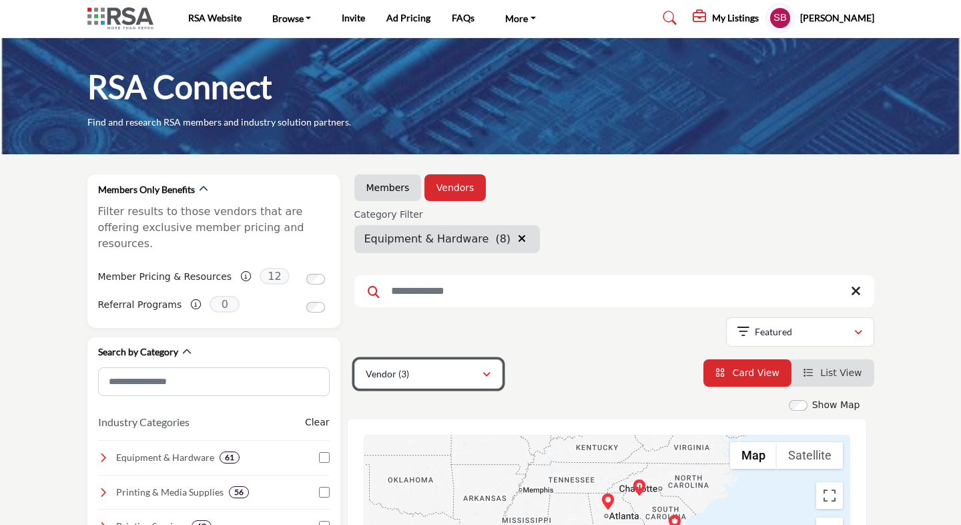
scroll to position [0, 0]
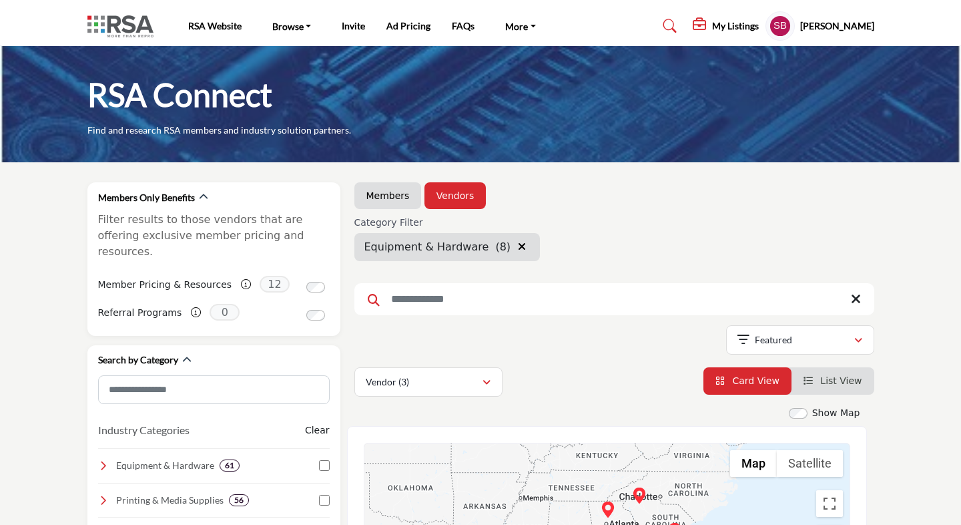
click at [387, 204] on li "Members" at bounding box center [388, 195] width 67 height 27
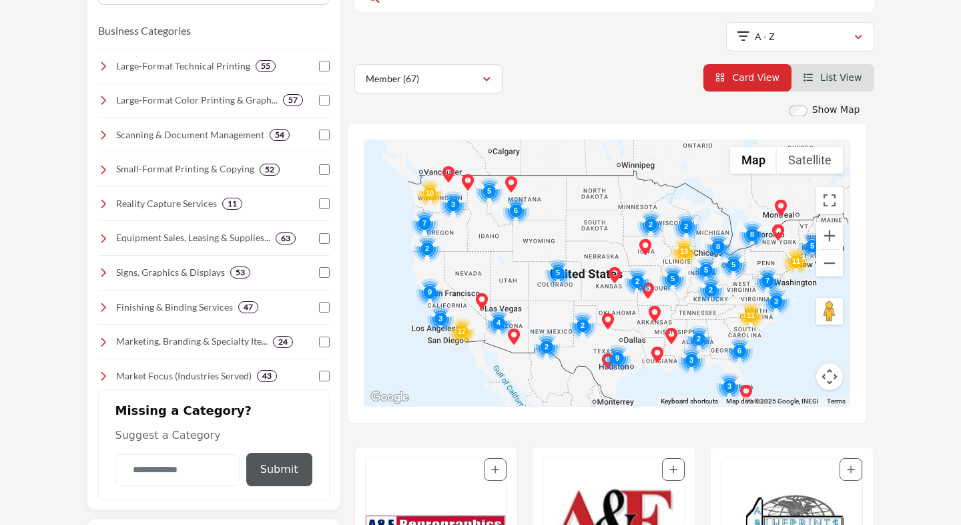
scroll to position [334, 0]
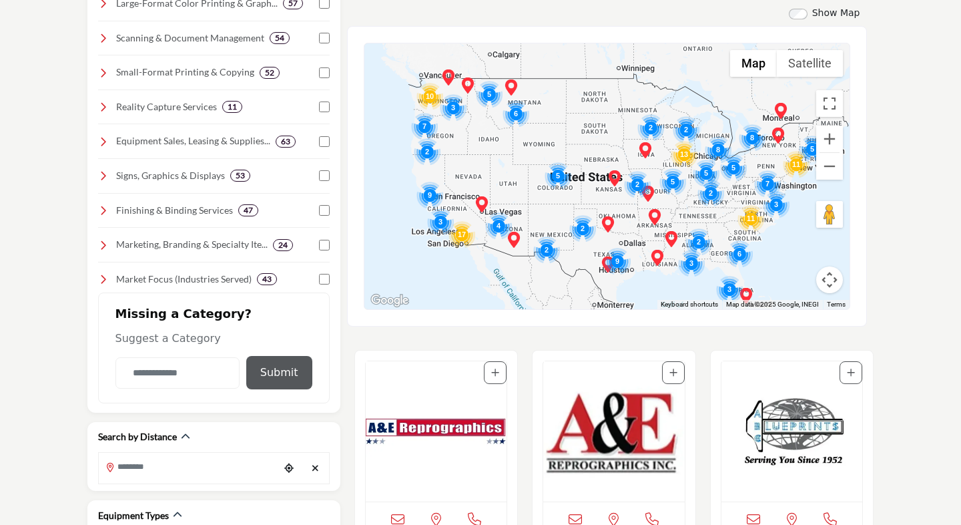
click at [731, 291] on img "Cluster of 3 locations (1 HQ, 2 Branches)\aClick to view companies" at bounding box center [729, 289] width 27 height 27
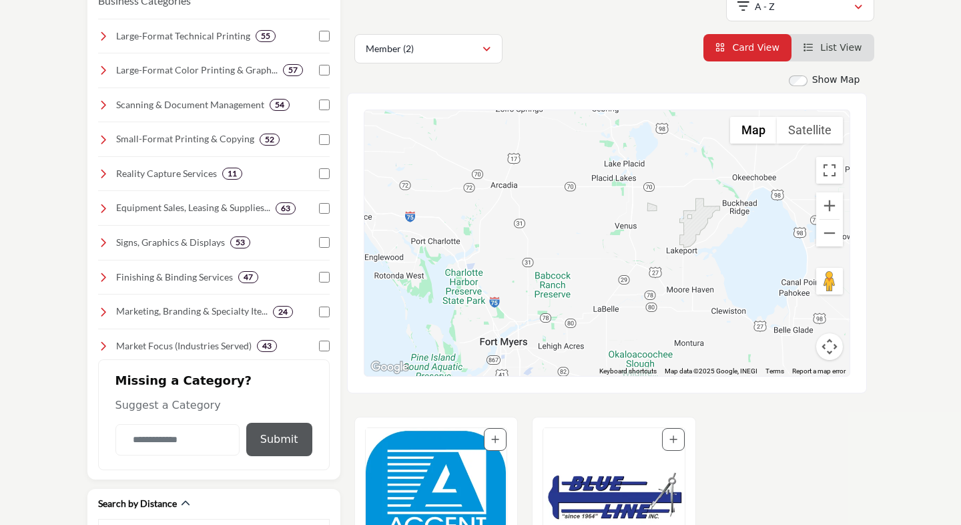
drag, startPoint x: 705, startPoint y: 285, endPoint x: 435, endPoint y: 104, distance: 325.3
click at [435, 104] on div "← Move left → Move right ↑ Move up ↓ Move down + Zoom in - Zoom out Home Jump l…" at bounding box center [607, 243] width 520 height 300
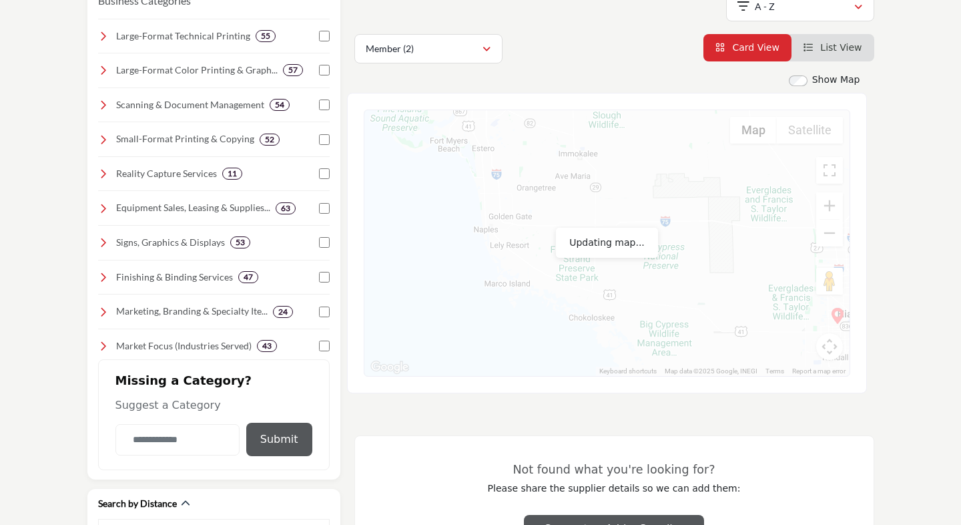
drag, startPoint x: 593, startPoint y: 324, endPoint x: 563, endPoint y: 76, distance: 250.2
click at [563, 76] on div "Show Map Map is currently hidden. Toggle the switch above to show the map. ← Mo…" at bounding box center [607, 233] width 520 height 320
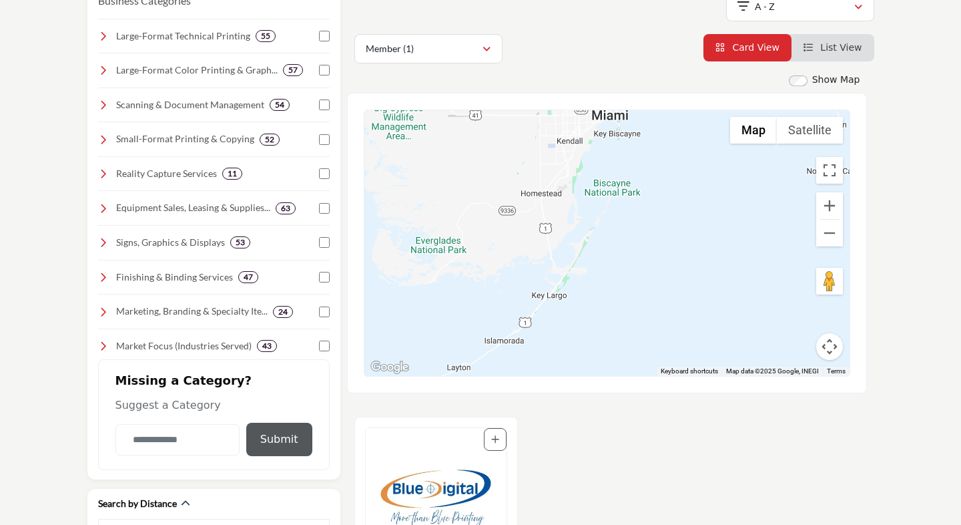
drag, startPoint x: 654, startPoint y: 302, endPoint x: 418, endPoint y: 103, distance: 309.4
click at [418, 103] on div "← Move left → Move right ↑ Move up ↓ Move down + Zoom in - Zoom out Home Jump l…" at bounding box center [607, 243] width 520 height 300
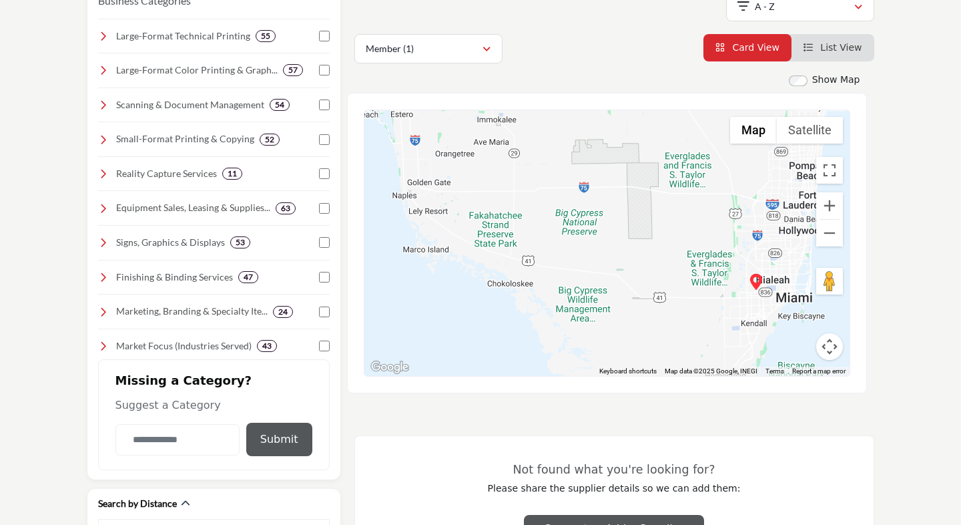
drag, startPoint x: 465, startPoint y: 271, endPoint x: 650, endPoint y: 453, distance: 260.1
click at [650, 453] on div "Show Map Map is currently hidden. Toggle the switch above to show the map. ← Mo…" at bounding box center [615, 321] width 520 height 497
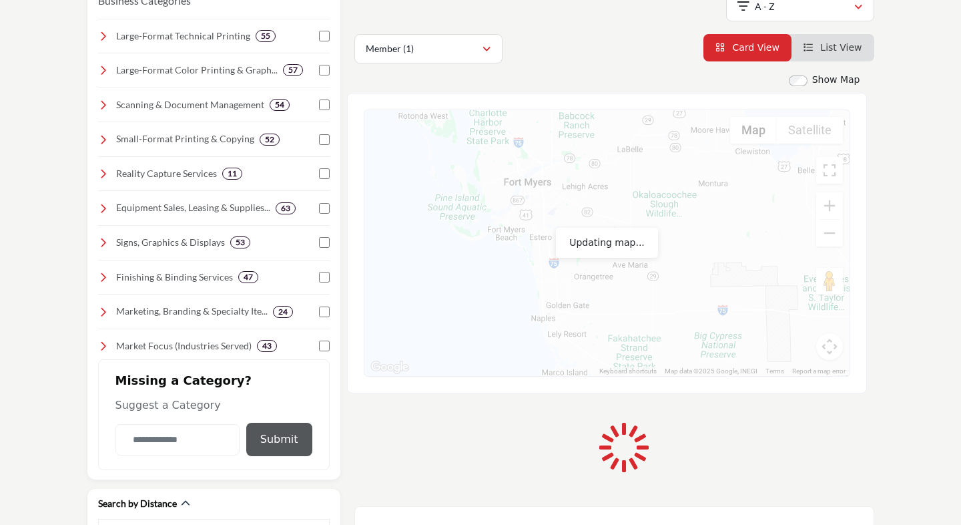
drag, startPoint x: 622, startPoint y: 319, endPoint x: 763, endPoint y: 442, distance: 186.9
click at [763, 442] on div "Show Map Map is currently hidden. Toggle the switch above to show the map. ← Mo…" at bounding box center [615, 357] width 520 height 568
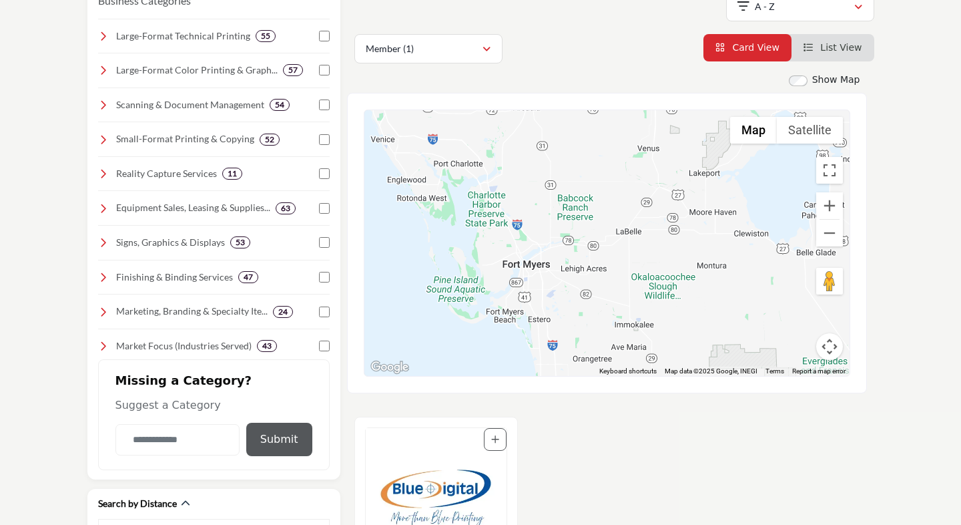
drag, startPoint x: 595, startPoint y: 192, endPoint x: 594, endPoint y: 279, distance: 86.8
click at [594, 279] on div "To navigate, press the arrow keys." at bounding box center [607, 243] width 485 height 266
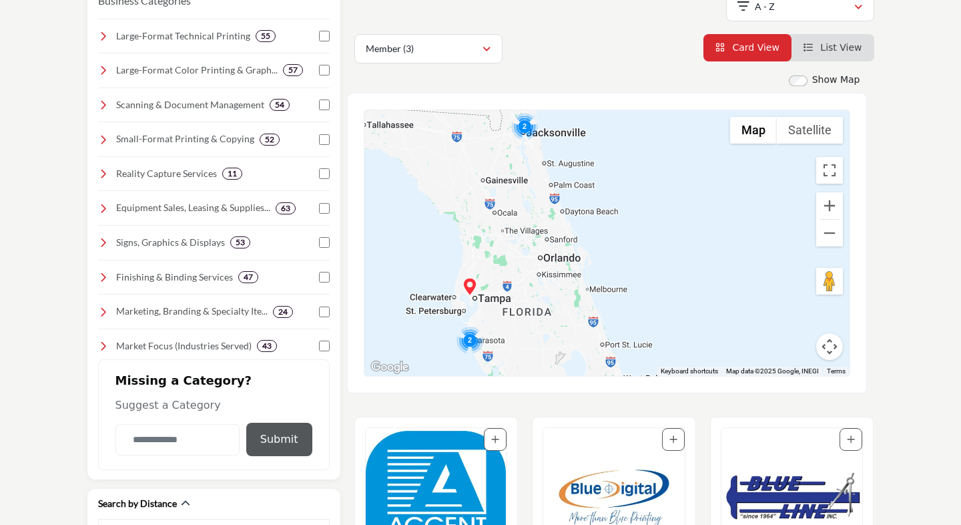
drag, startPoint x: 641, startPoint y: 284, endPoint x: 561, endPoint y: 401, distance: 141.3
click at [561, 401] on div "Show Map Map is currently hidden. Toggle the switch above to show the map. ← Mo…" at bounding box center [615, 513] width 520 height 880
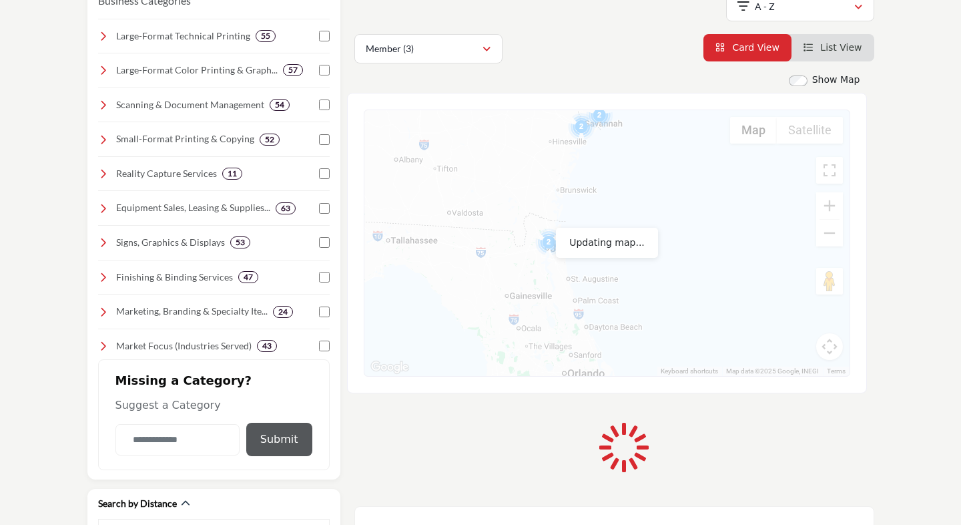
drag, startPoint x: 482, startPoint y: 209, endPoint x: 510, endPoint y: 354, distance: 147.6
click at [510, 354] on div "To navigate, press the arrow keys." at bounding box center [607, 243] width 485 height 266
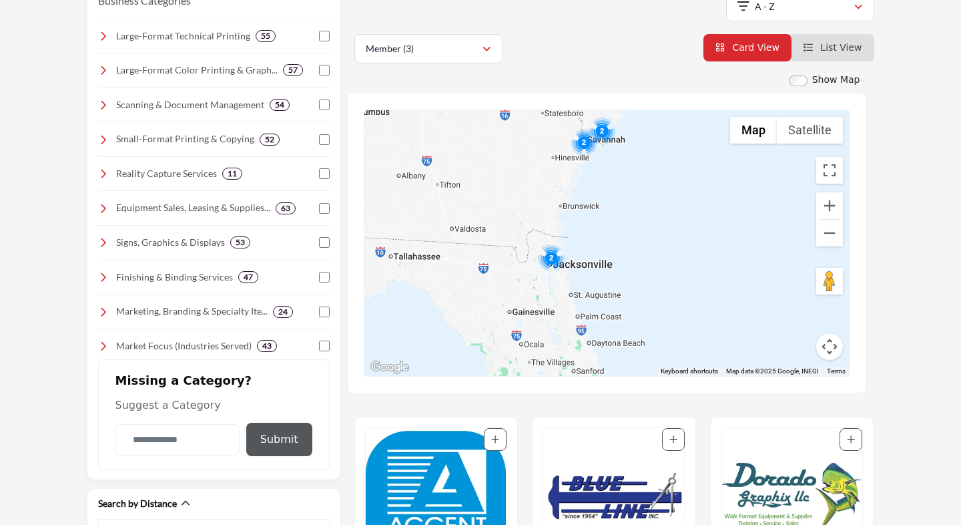
click at [549, 250] on img "Cluster of 2 locations (1 HQ, 1 Branches)\aClick to view companies" at bounding box center [551, 257] width 27 height 27
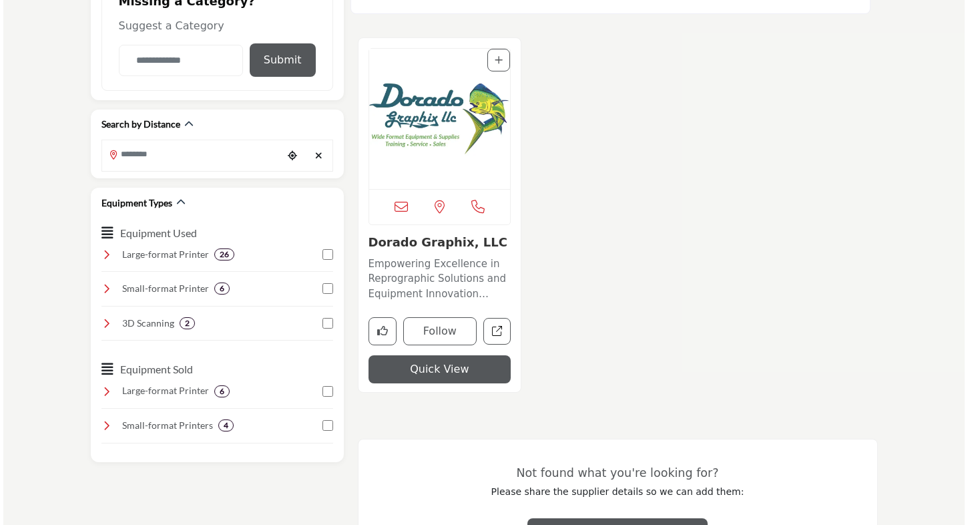
scroll to position [668, 0]
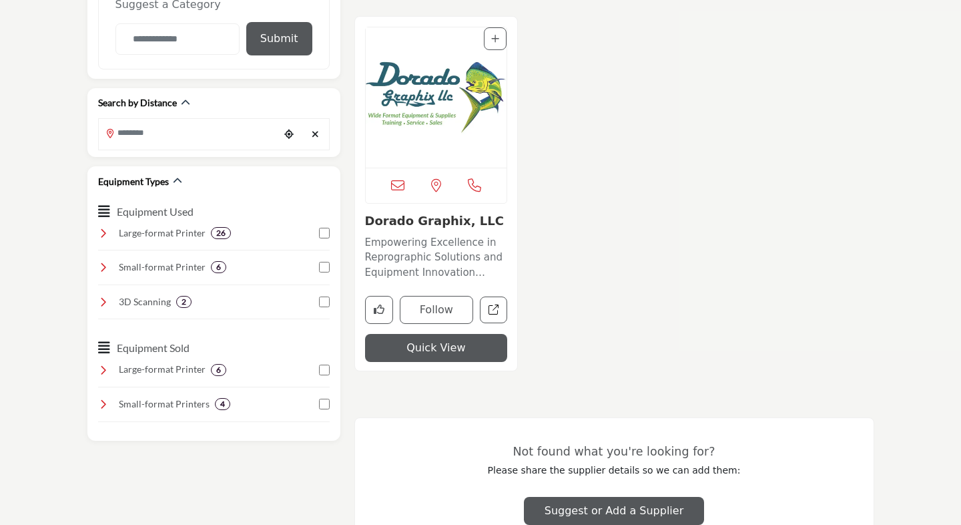
click at [465, 344] on button "Quick View" at bounding box center [436, 348] width 143 height 28
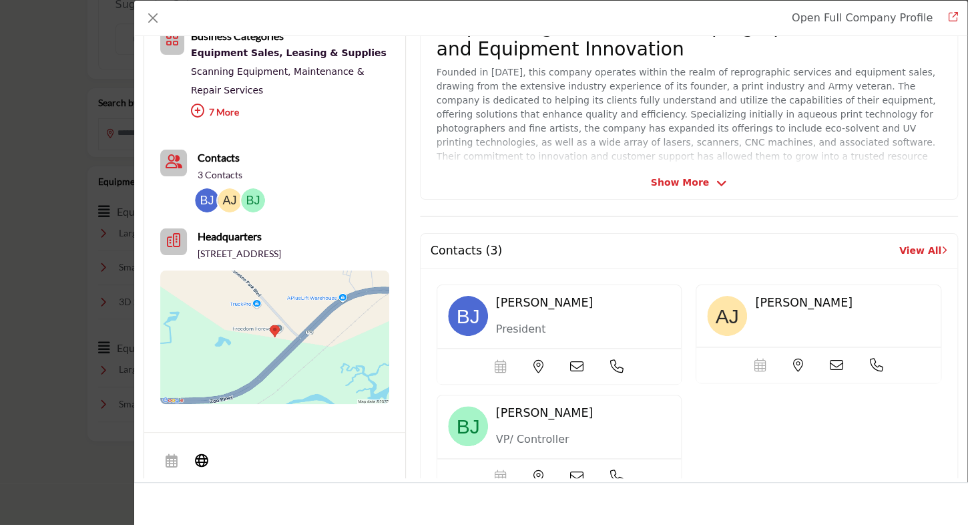
scroll to position [200, 0]
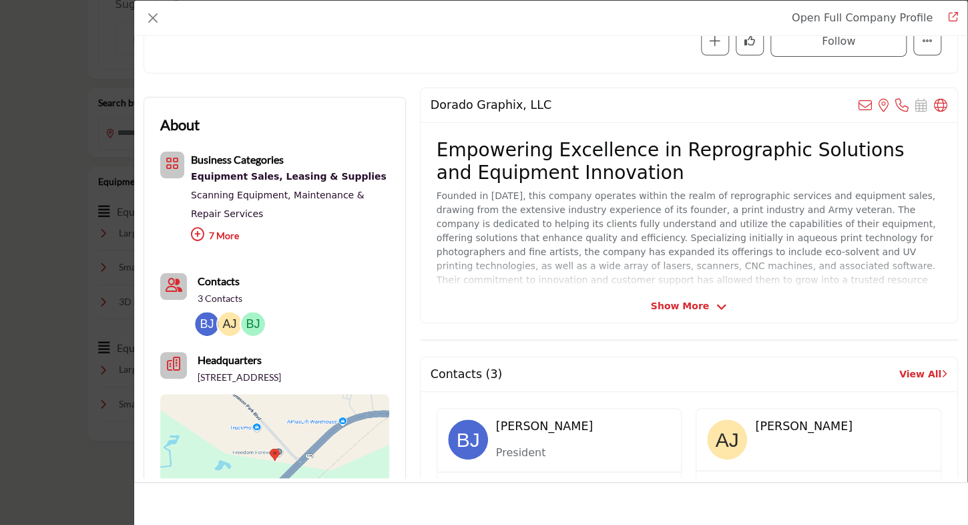
click at [194, 228] on icon "Company Data Modal" at bounding box center [197, 234] width 13 height 13
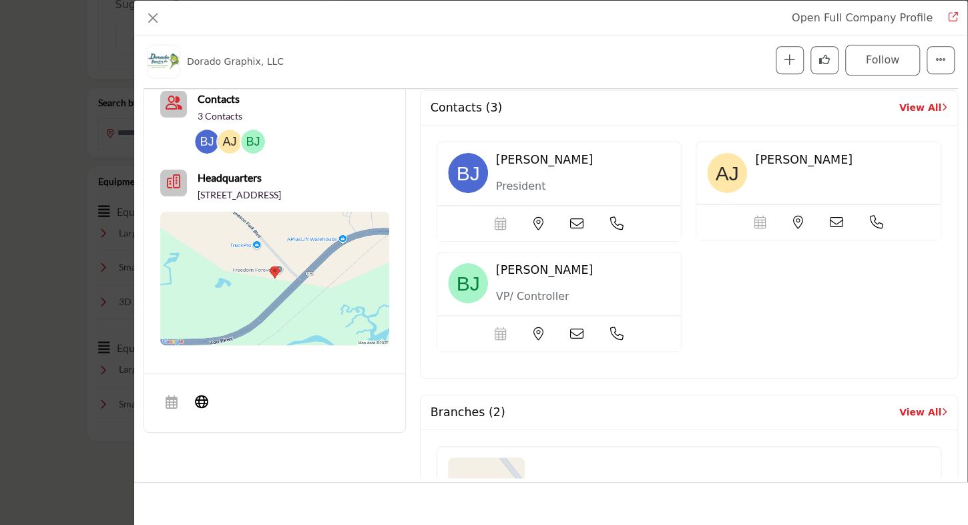
scroll to position [454, 0]
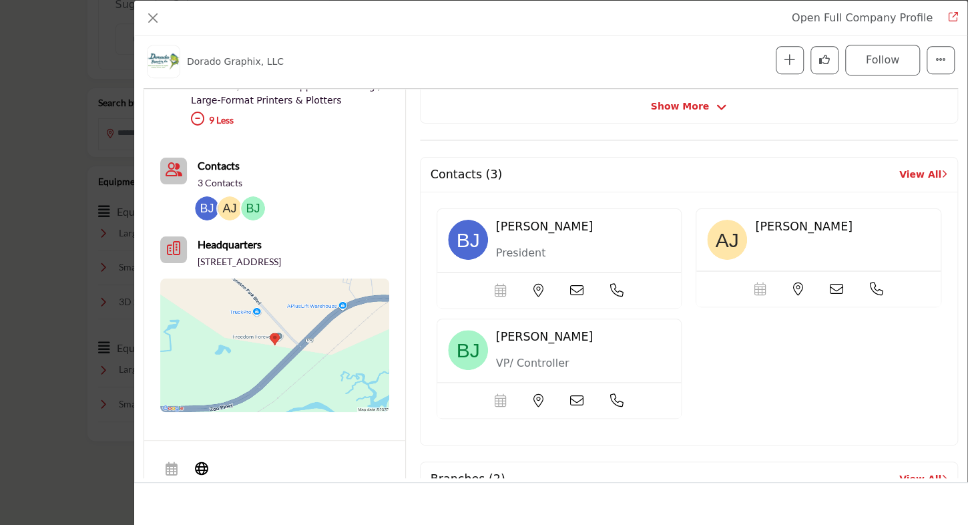
click at [830, 282] on icon "Company Data Modal" at bounding box center [836, 288] width 13 height 13
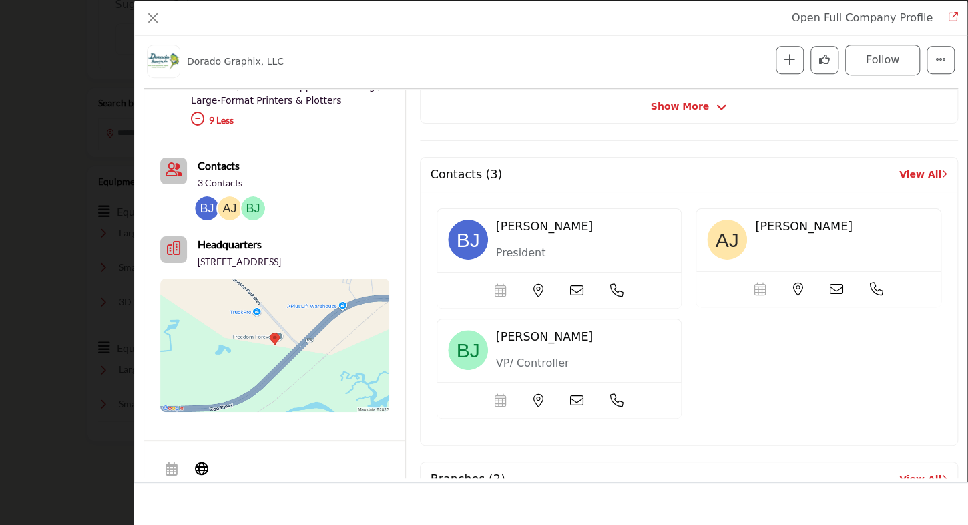
click at [833, 284] on icon "Company Data Modal" at bounding box center [836, 288] width 13 height 13
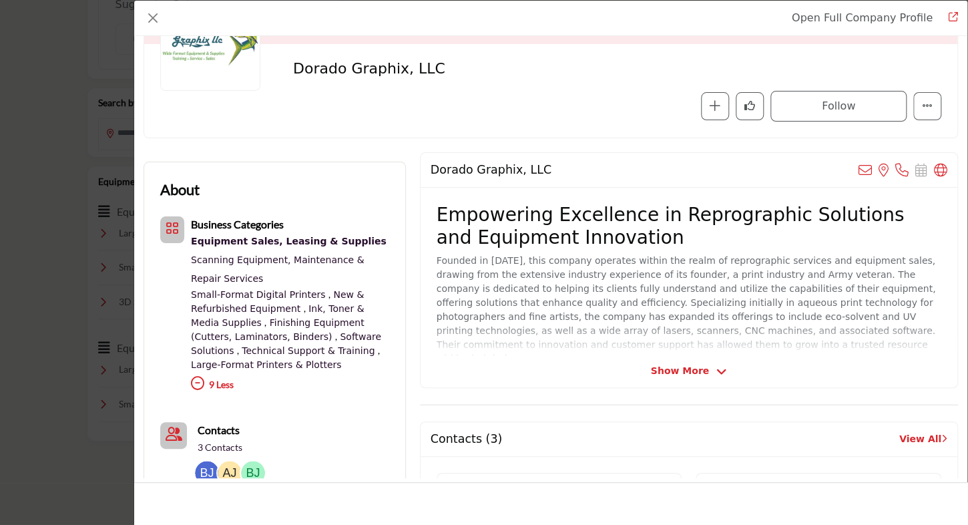
scroll to position [134, 0]
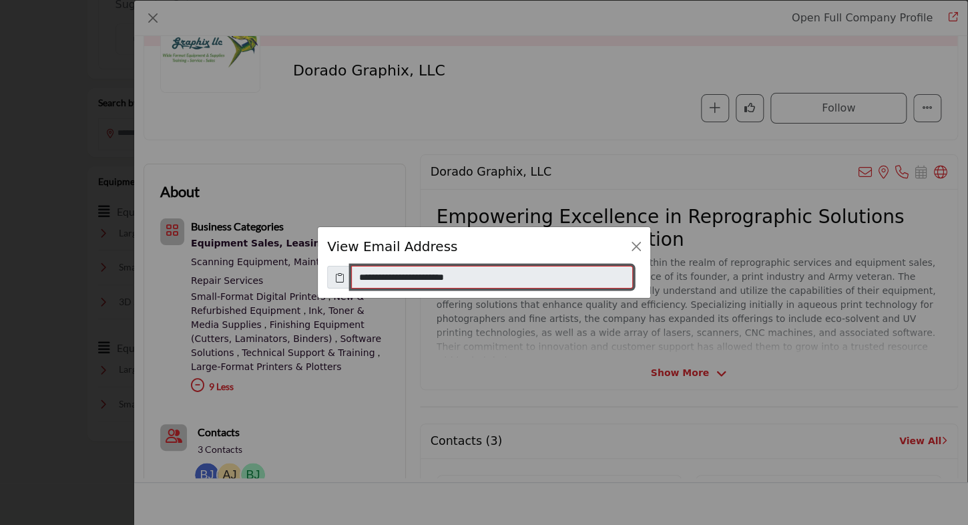
drag, startPoint x: 509, startPoint y: 280, endPoint x: 309, endPoint y: 288, distance: 199.8
click at [309, 288] on div "**********" at bounding box center [484, 262] width 968 height 525
drag, startPoint x: 309, startPoint y: 288, endPoint x: 471, endPoint y: 277, distance: 162.6
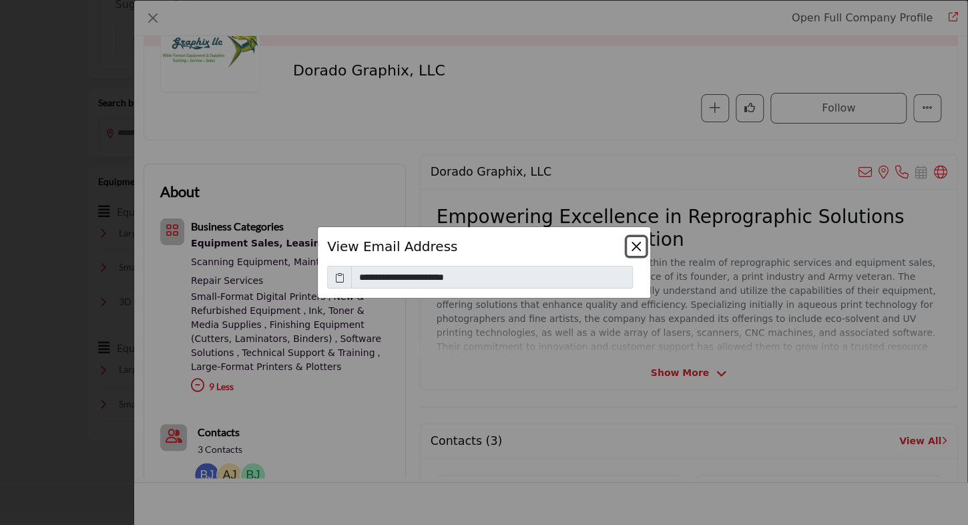
click at [638, 244] on button "Close" at bounding box center [636, 246] width 19 height 19
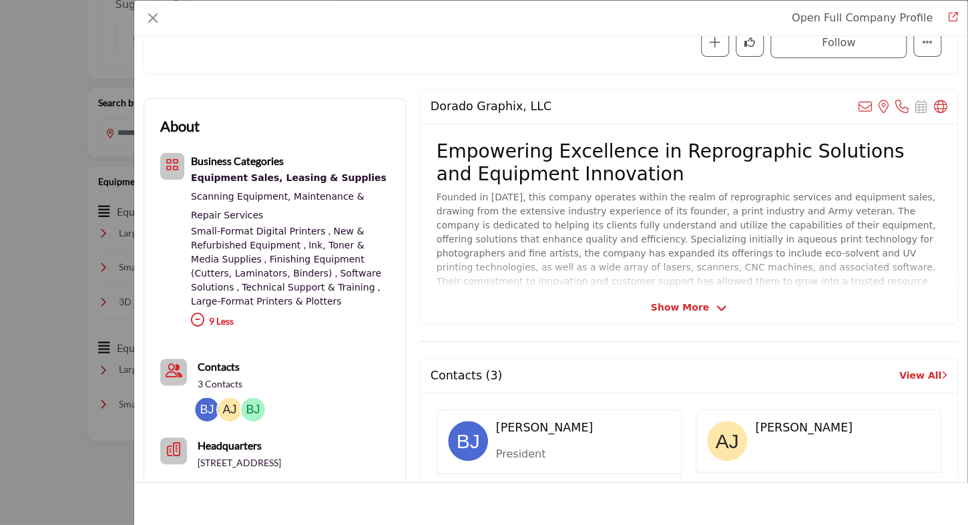
scroll to position [200, 0]
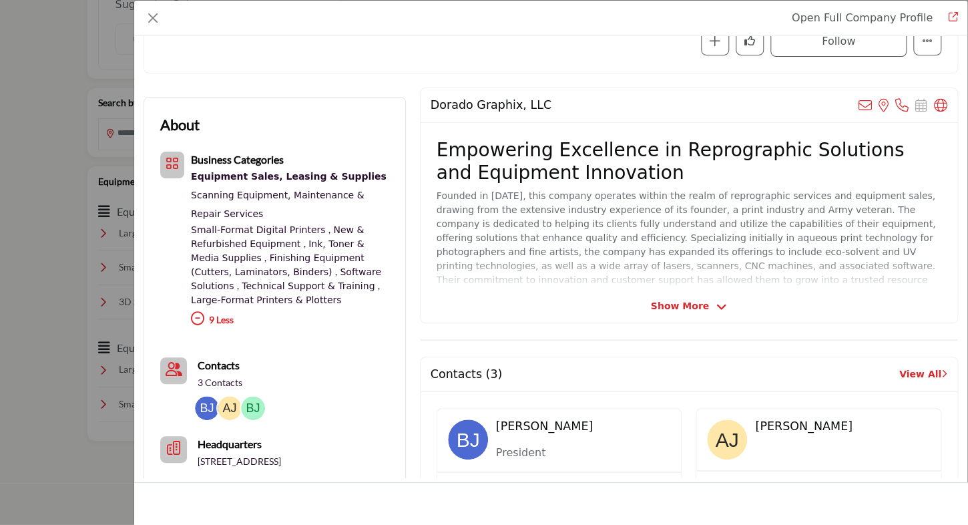
click at [667, 302] on span "Show More" at bounding box center [680, 306] width 58 height 14
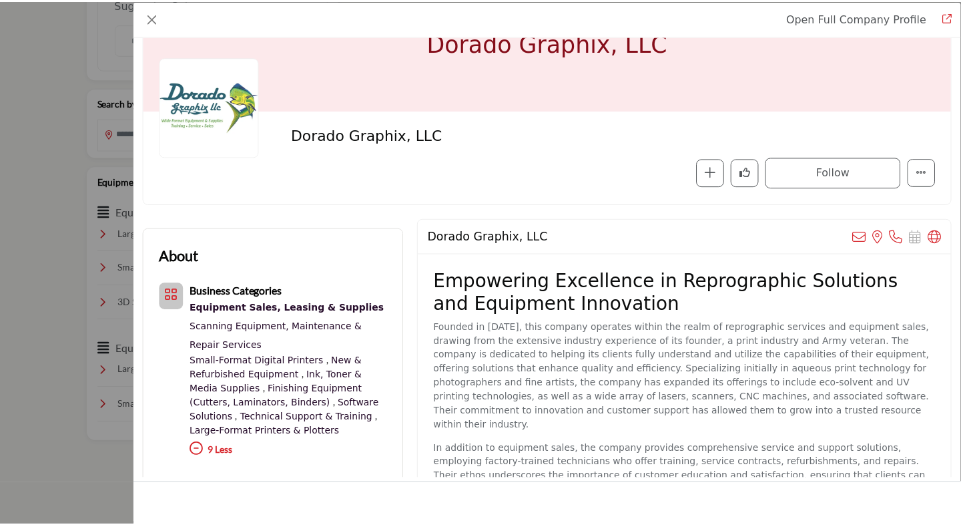
scroll to position [0, 0]
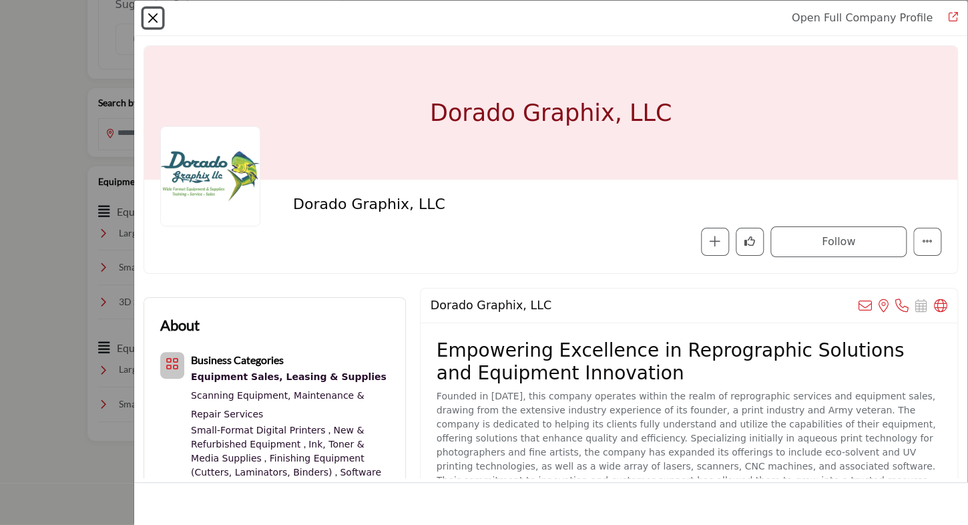
click at [160, 22] on button "Close" at bounding box center [153, 18] width 19 height 19
